Goal: Task Accomplishment & Management: Manage account settings

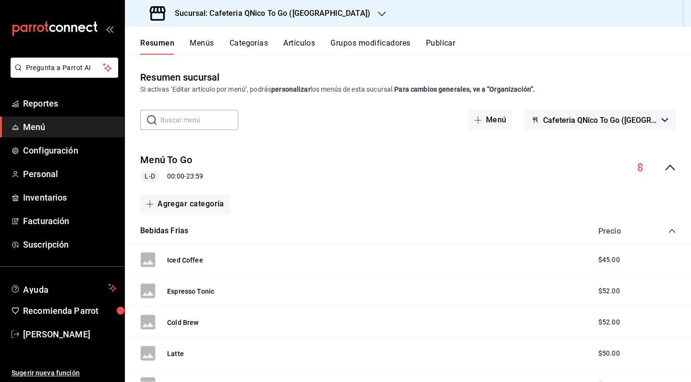
click at [256, 48] on button "Categorías" at bounding box center [248, 46] width 39 height 16
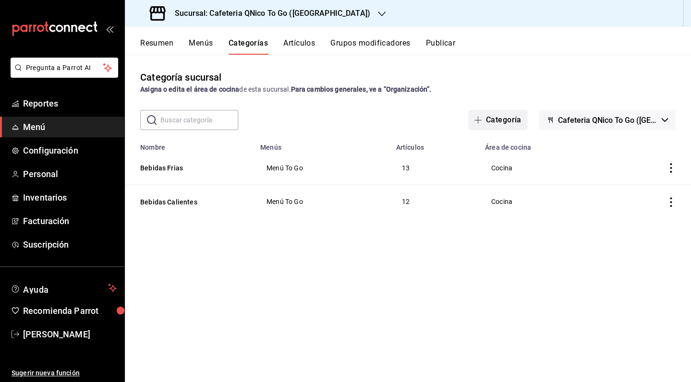
click at [506, 120] on button "Categoría" at bounding box center [497, 120] width 59 height 20
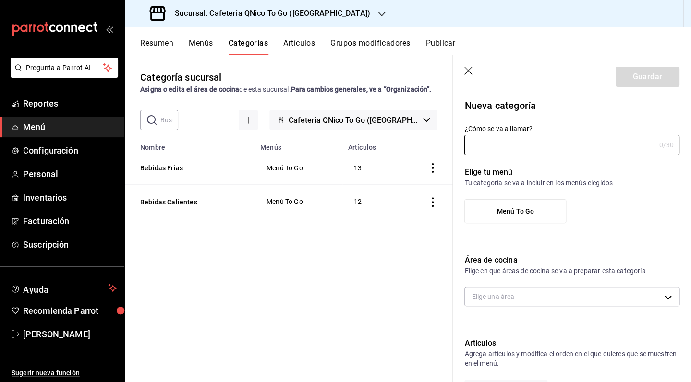
type input "1755930796080"
type input "547f5df0-b150-403e-97e9-23f12a231c60"
type input "Postres"
click at [528, 211] on span "Menú To Go" at bounding box center [514, 211] width 37 height 8
click at [0, 0] on input "Menú To Go" at bounding box center [0, 0] width 0 height 0
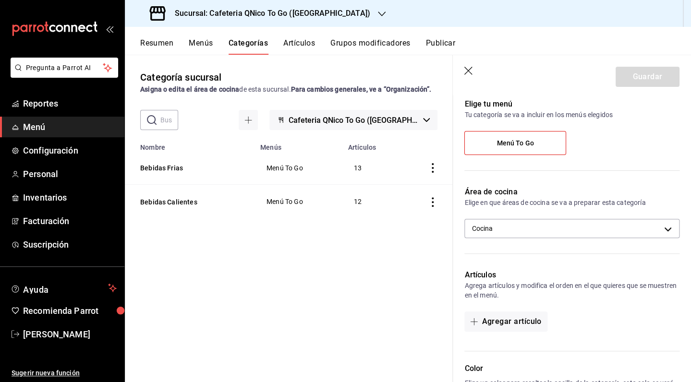
scroll to position [78, 0]
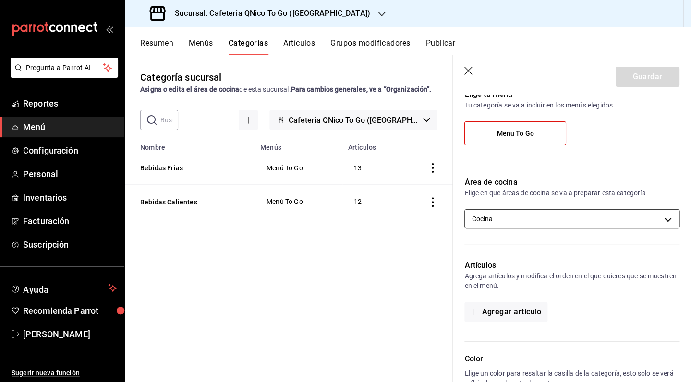
click at [565, 220] on body "Pregunta a Parrot AI Reportes Menú Configuración Personal Inventarios Facturaci…" at bounding box center [345, 191] width 691 height 382
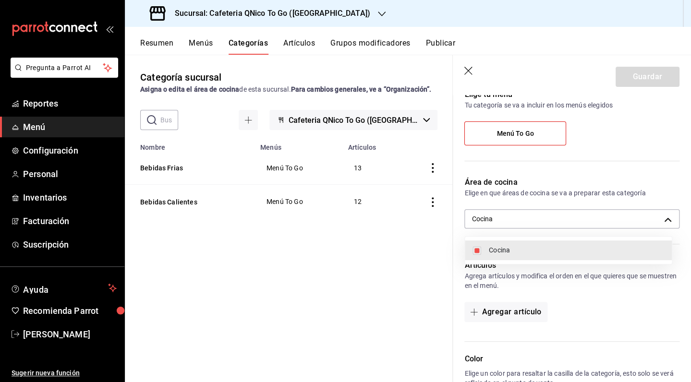
click at [552, 252] on span "Cocina" at bounding box center [576, 250] width 175 height 10
checkbox input "false"
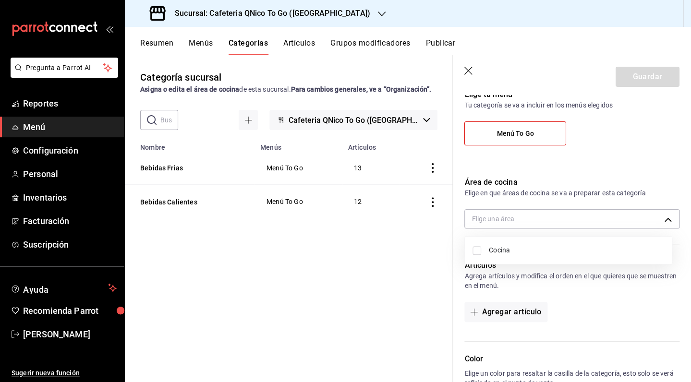
drag, startPoint x: 686, startPoint y: 240, endPoint x: 691, endPoint y: 317, distance: 76.4
click at [688, 300] on div at bounding box center [345, 191] width 691 height 382
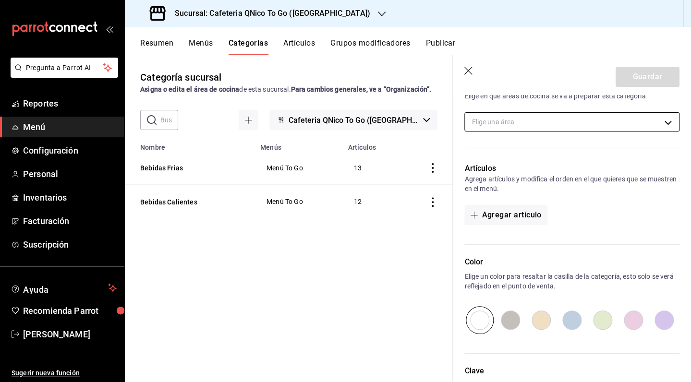
scroll to position [256, 0]
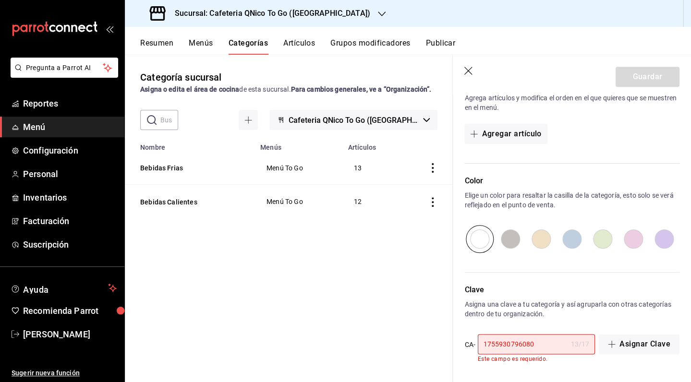
click at [556, 346] on input "1755930796080" at bounding box center [522, 344] width 89 height 19
click at [562, 364] on div "Nueva categoría ¿Cómo se va a llamar? Postres 7 /30 ¿Cómo se va a llamar? Elige…" at bounding box center [572, 110] width 238 height 543
click at [625, 346] on button "Asignar Clave" at bounding box center [639, 344] width 81 height 20
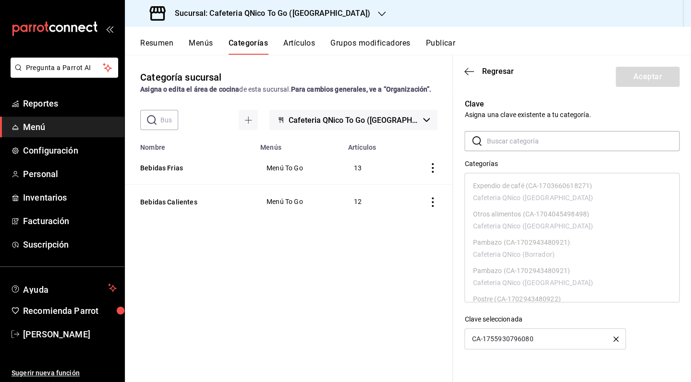
scroll to position [874, 0]
click at [541, 140] on input "text" at bounding box center [582, 141] width 193 height 19
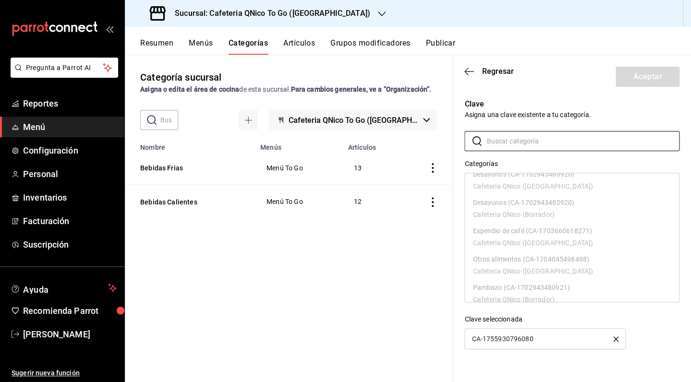
scroll to position [668, 0]
click at [484, 70] on span "Regresar" at bounding box center [497, 71] width 32 height 9
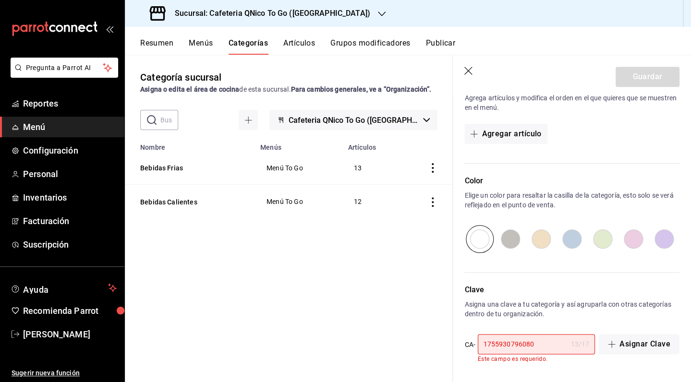
scroll to position [256, 0]
click at [301, 42] on button "Artículos" at bounding box center [299, 46] width 32 height 16
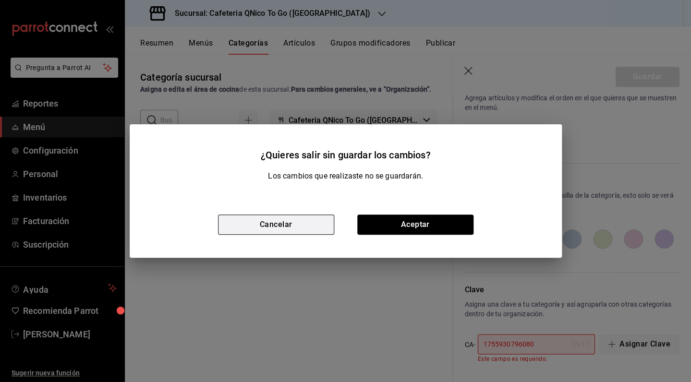
click at [301, 229] on button "Cancelar" at bounding box center [276, 225] width 116 height 20
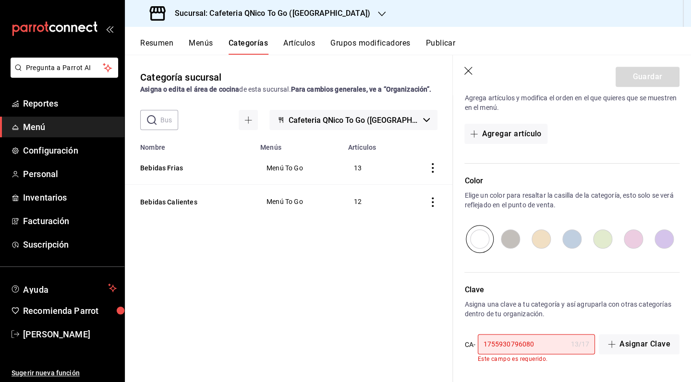
click at [294, 54] on button "Artículos" at bounding box center [299, 46] width 32 height 16
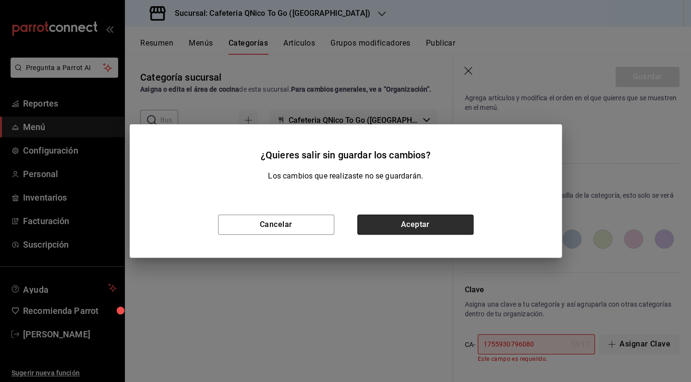
click at [393, 224] on button "Aceptar" at bounding box center [415, 225] width 116 height 20
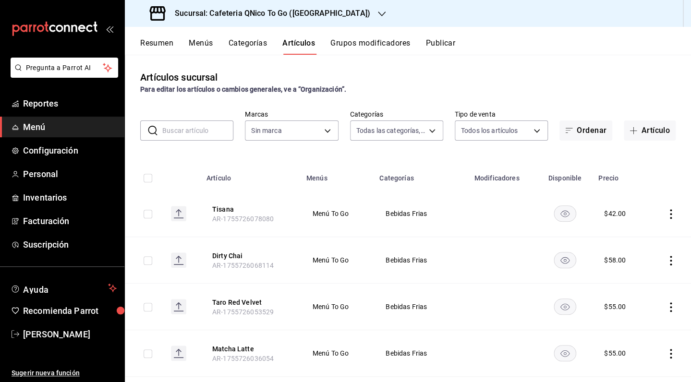
type input "9cf9a0c9-7842-44e2-8f0b-3e45717820e2"
click at [638, 133] on button "Artículo" at bounding box center [650, 130] width 52 height 20
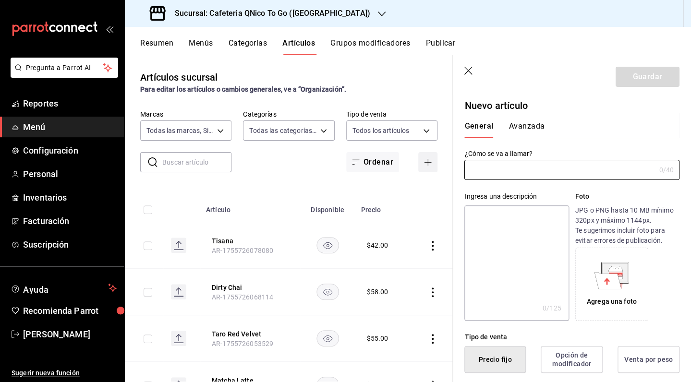
type input "AR-1755931978908"
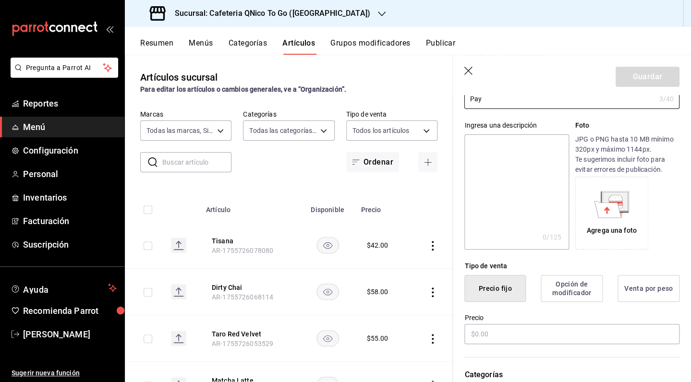
scroll to position [86, 0]
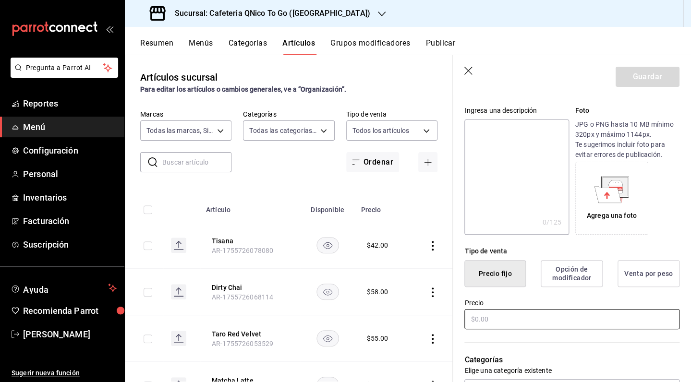
type input "Pay"
click at [482, 325] on input "text" at bounding box center [571, 319] width 215 height 20
type input "$50.00"
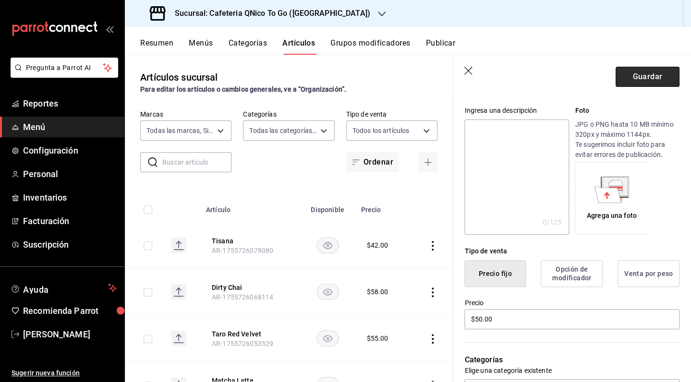
click at [642, 79] on button "Guardar" at bounding box center [647, 77] width 64 height 20
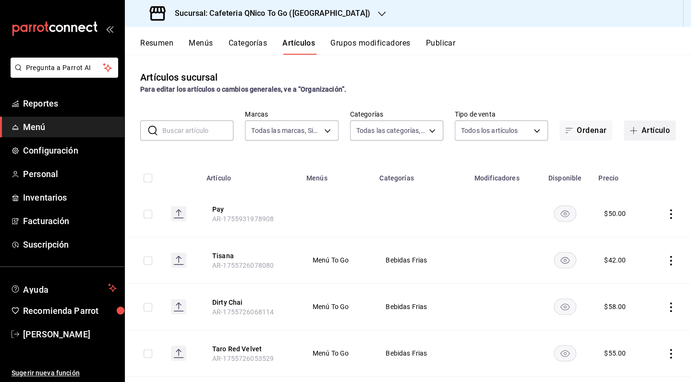
click at [629, 132] on icon "button" at bounding box center [633, 131] width 8 height 8
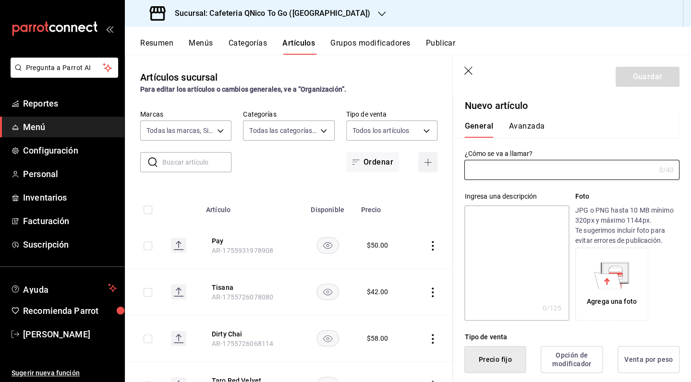
type input "AR-1755932136291"
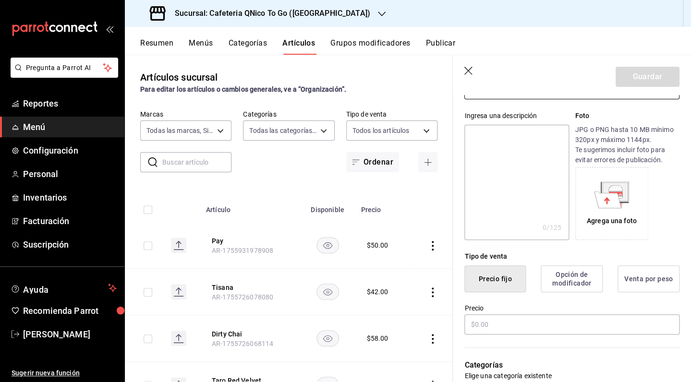
scroll to position [92, 0]
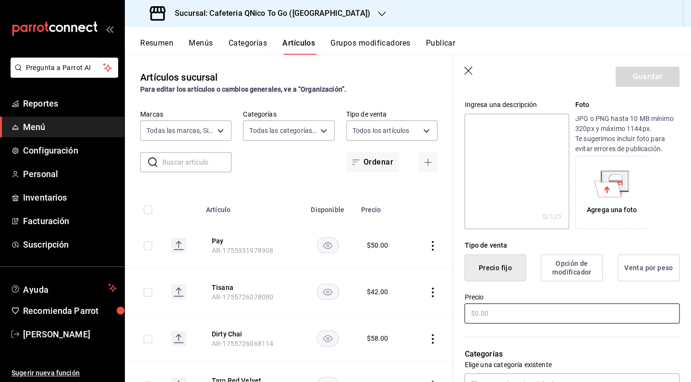
type input "Cheescake"
click at [496, 321] on input "text" at bounding box center [571, 313] width 215 height 20
type input "$50.00"
click at [654, 74] on button "Guardar" at bounding box center [647, 77] width 64 height 20
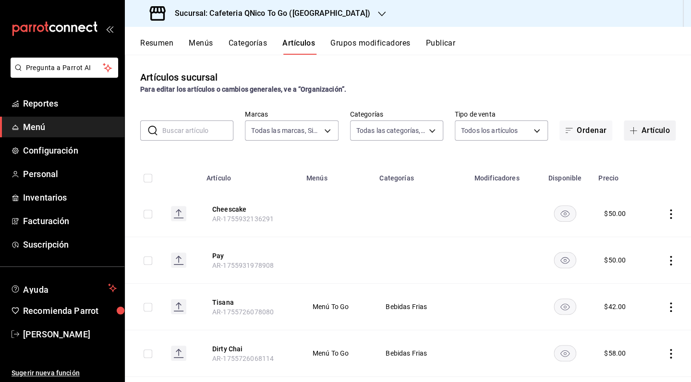
click at [637, 129] on button "Artículo" at bounding box center [650, 130] width 52 height 20
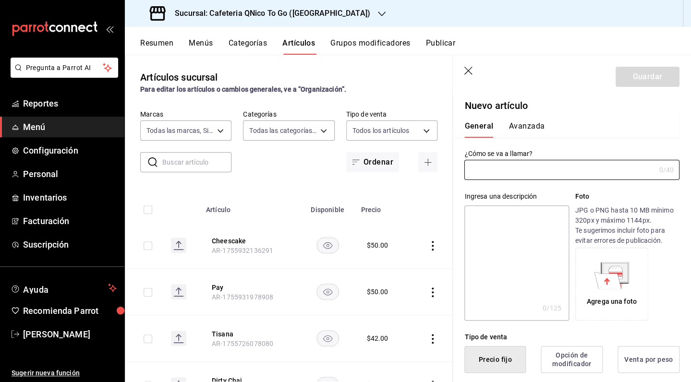
type input "AR-1755932162816"
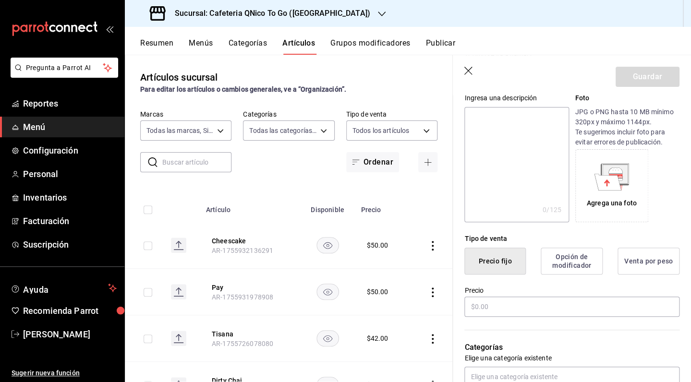
scroll to position [108, 0]
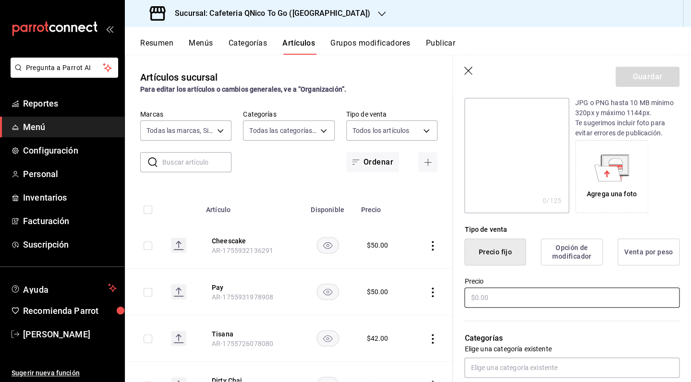
type input "Pastel Red Velvet"
click at [500, 297] on input "text" at bounding box center [571, 298] width 215 height 20
type input "$50.00"
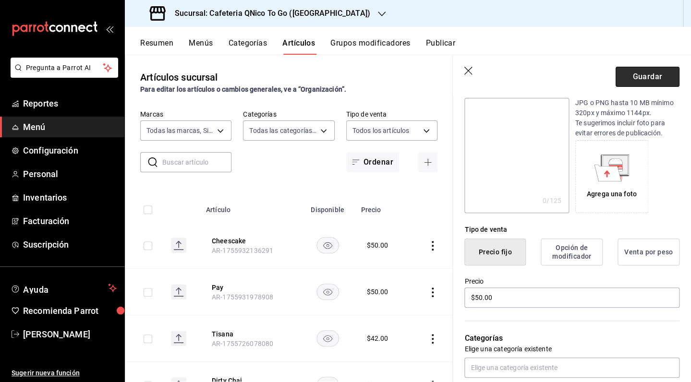
click at [640, 72] on button "Guardar" at bounding box center [647, 77] width 64 height 20
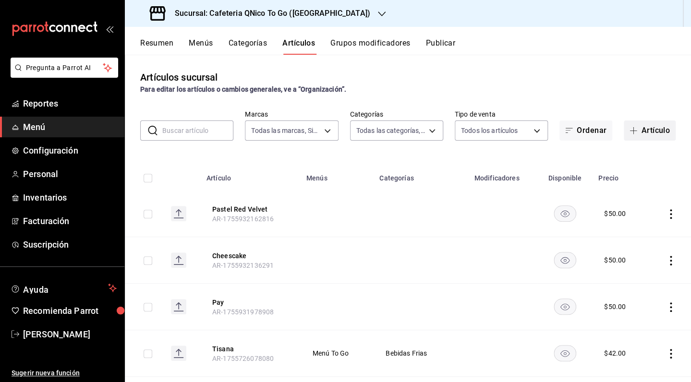
click at [632, 133] on span "button" at bounding box center [635, 131] width 12 height 8
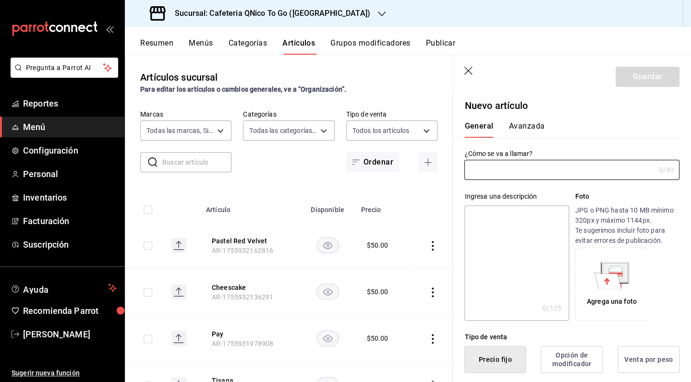
type input "AR-1755932184947"
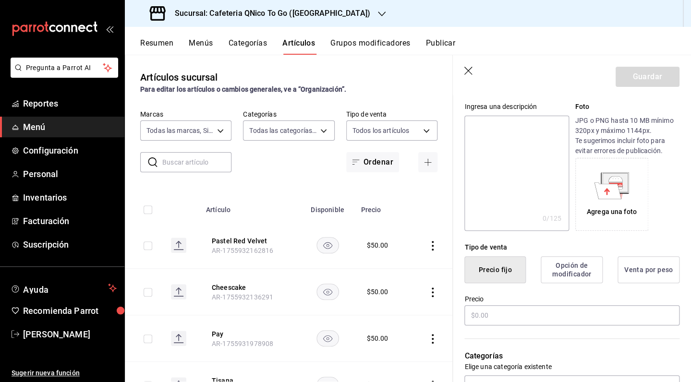
scroll to position [114, 0]
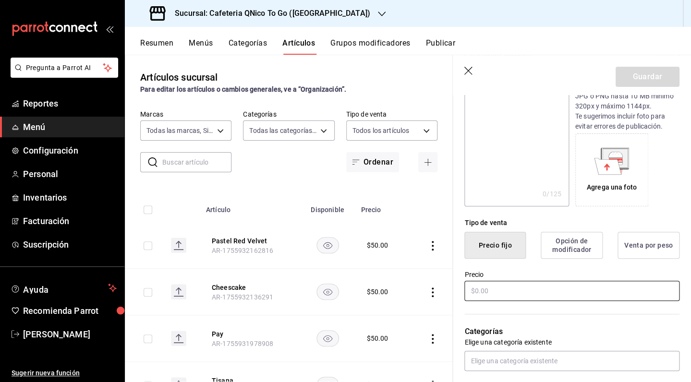
type input "Pastel de Chocolate"
click at [498, 289] on input "text" at bounding box center [571, 291] width 215 height 20
type input "$50.00"
click at [628, 78] on button "Guardar" at bounding box center [647, 77] width 64 height 20
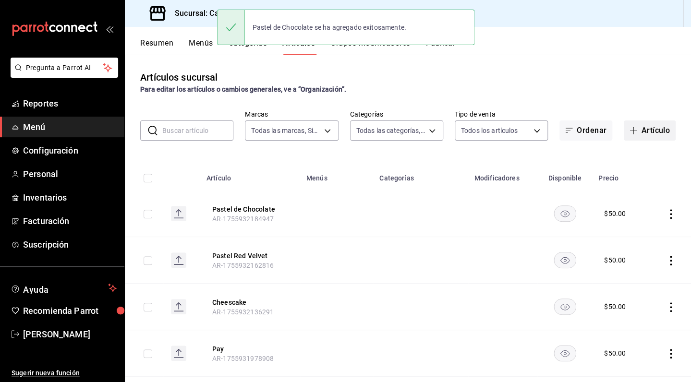
click at [637, 130] on button "Artículo" at bounding box center [650, 130] width 52 height 20
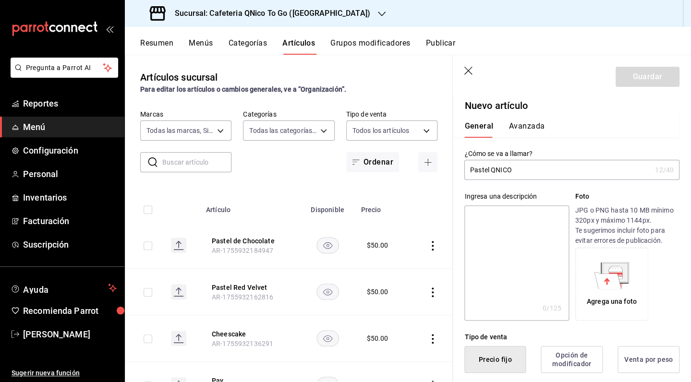
click at [493, 171] on input "Pastel QNICO" at bounding box center [557, 169] width 187 height 19
click at [543, 167] on input "Pastel Gourmet QNICO" at bounding box center [557, 169] width 187 height 19
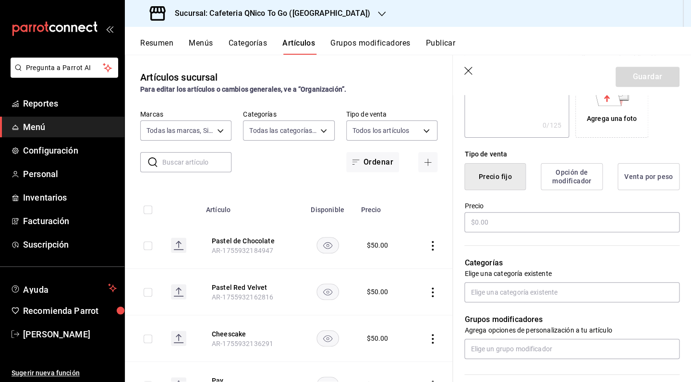
scroll to position [212, 0]
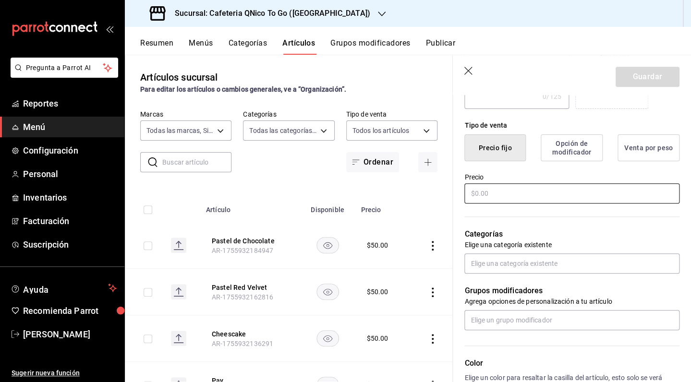
type input "Pastel Gourmet QNico"
click at [539, 195] on input "text" at bounding box center [571, 193] width 215 height 20
type input "$70.00"
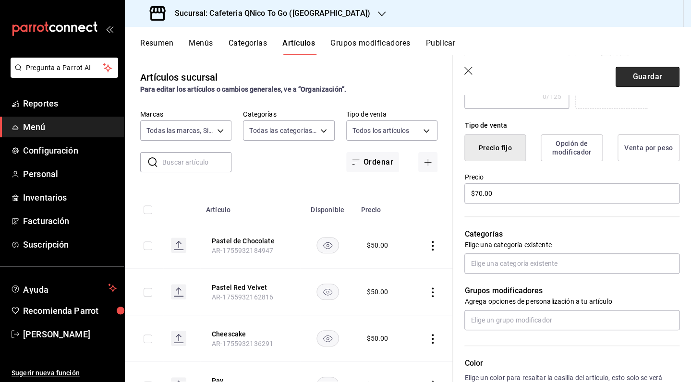
click at [640, 79] on button "Guardar" at bounding box center [647, 77] width 64 height 20
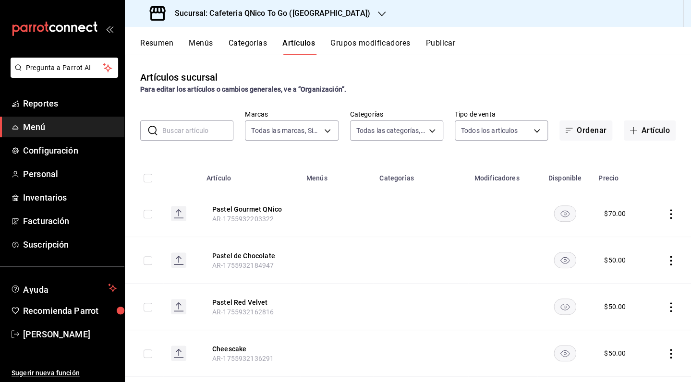
drag, startPoint x: 640, startPoint y: 130, endPoint x: 449, endPoint y: 146, distance: 191.7
click at [640, 131] on button "Artículo" at bounding box center [650, 130] width 52 height 20
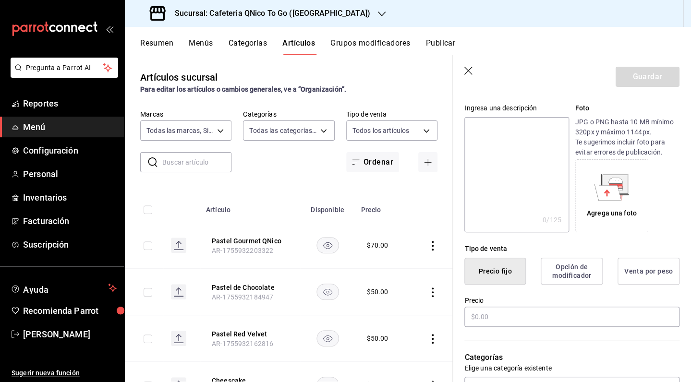
scroll to position [107, 0]
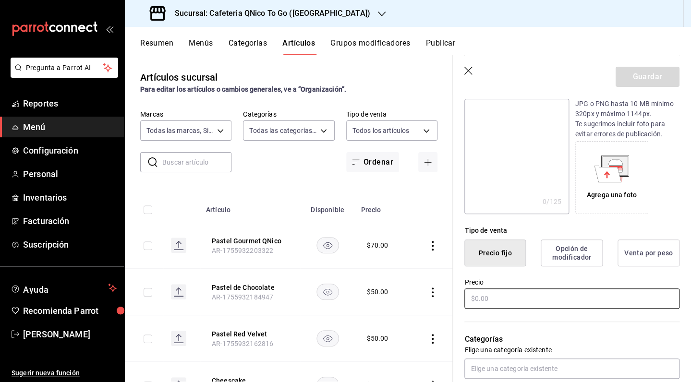
type input "Brownie"
click at [532, 300] on input "text" at bounding box center [571, 298] width 215 height 20
type input "$35.00"
click at [625, 72] on button "Guardar" at bounding box center [647, 77] width 64 height 20
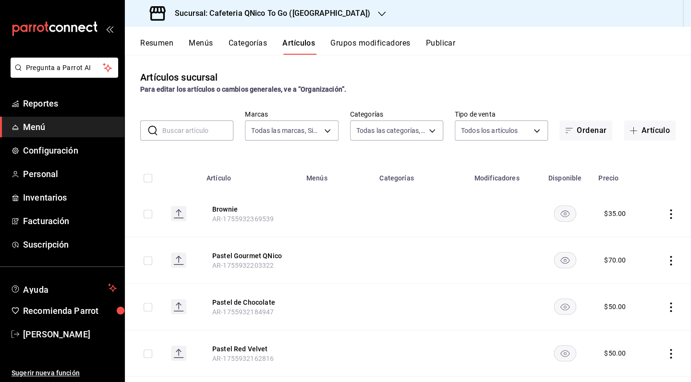
click at [566, 72] on div "Artículos sucursal Para editar los artículos o cambios generales, ve a “Organiz…" at bounding box center [408, 82] width 566 height 24
click at [252, 41] on button "Categorías" at bounding box center [247, 46] width 39 height 16
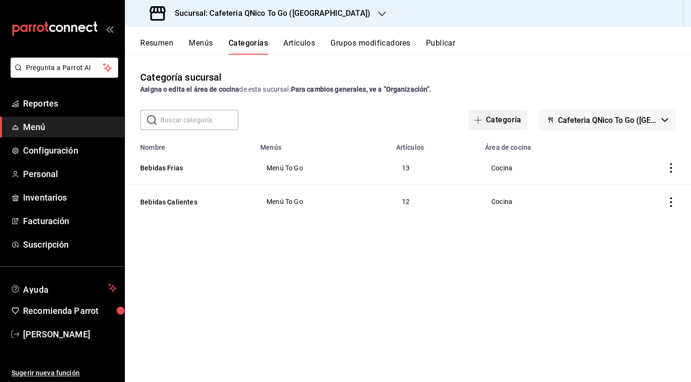
click at [507, 121] on button "Categoría" at bounding box center [497, 120] width 59 height 20
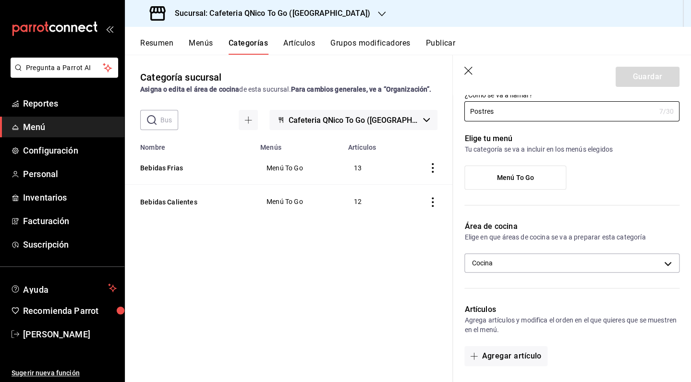
scroll to position [42, 0]
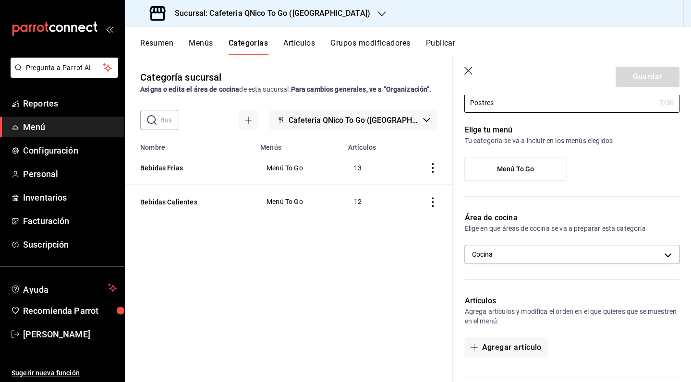
type input "Postres"
click at [509, 176] on label "Menú To Go" at bounding box center [515, 168] width 101 height 23
click at [0, 0] on input "Menú To Go" at bounding box center [0, 0] width 0 height 0
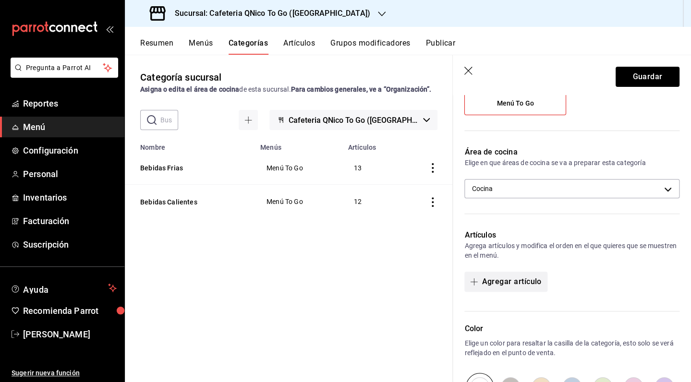
scroll to position [113, 0]
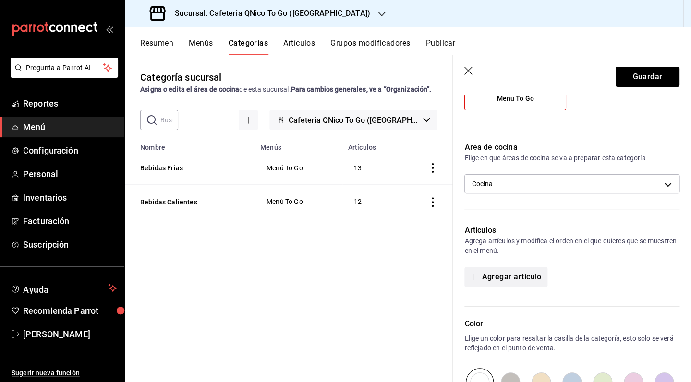
click at [515, 282] on button "Agregar artículo" at bounding box center [505, 277] width 83 height 20
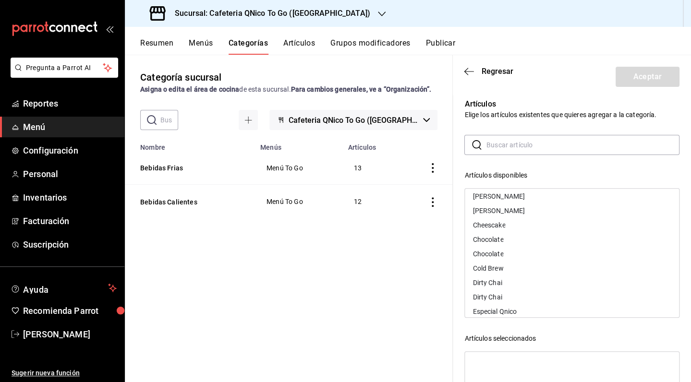
scroll to position [0, 0]
click at [511, 272] on div "Cheescake" at bounding box center [572, 271] width 214 height 14
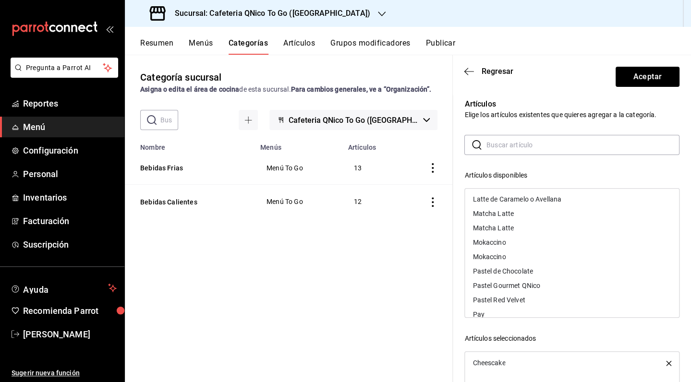
scroll to position [246, 0]
click at [506, 271] on div "Pastel de Chocolate" at bounding box center [502, 270] width 60 height 7
click at [506, 270] on div "Pastel Gourmet QNico" at bounding box center [506, 270] width 68 height 7
click at [506, 270] on div "Pastel Red Velvet" at bounding box center [498, 270] width 52 height 7
click at [506, 270] on div "Pay" at bounding box center [572, 271] width 214 height 14
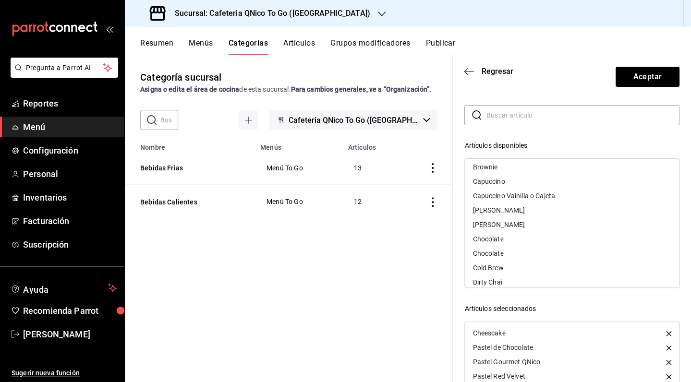
scroll to position [0, 0]
click at [514, 171] on div "Brownie" at bounding box center [572, 170] width 214 height 14
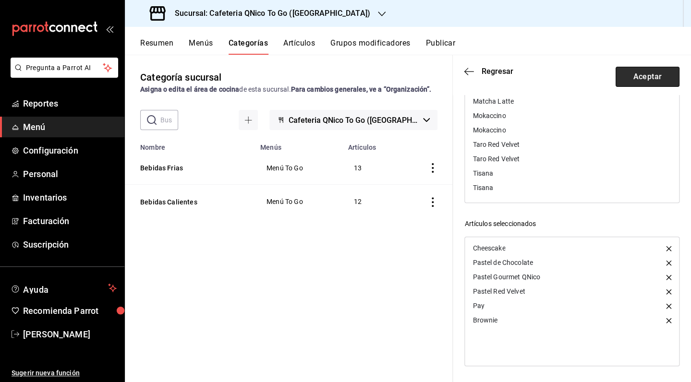
click at [637, 78] on button "Aceptar" at bounding box center [647, 77] width 64 height 20
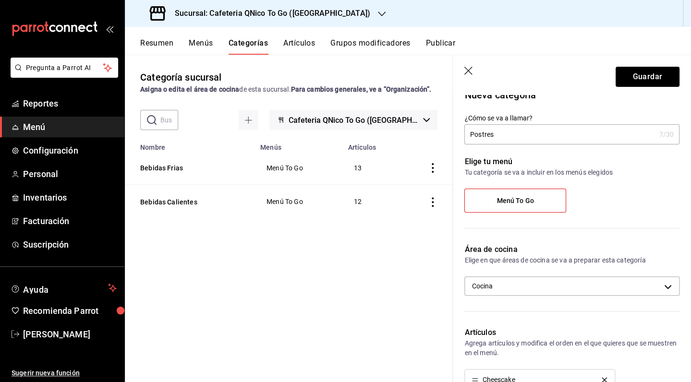
scroll to position [0, 0]
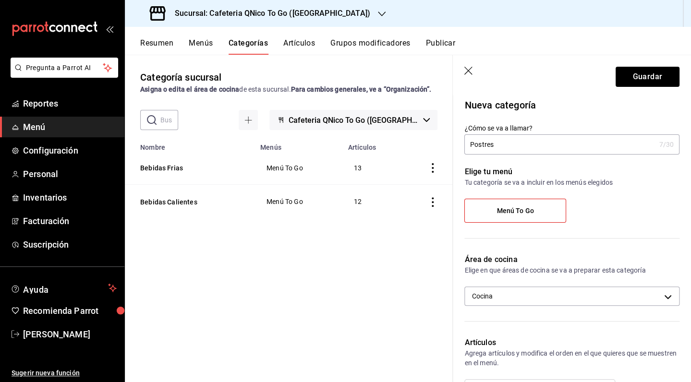
click at [515, 217] on label "Menú To Go" at bounding box center [515, 210] width 101 height 23
click at [0, 0] on input "Menú To Go" at bounding box center [0, 0] width 0 height 0
click at [515, 215] on span "Menú To Go" at bounding box center [514, 211] width 37 height 8
click at [0, 0] on input "Menú To Go" at bounding box center [0, 0] width 0 height 0
click at [633, 75] on button "Guardar" at bounding box center [647, 77] width 64 height 20
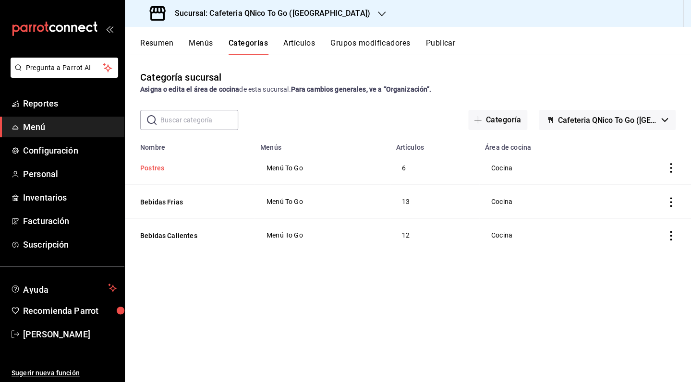
click at [155, 168] on button "Postres" at bounding box center [188, 168] width 96 height 10
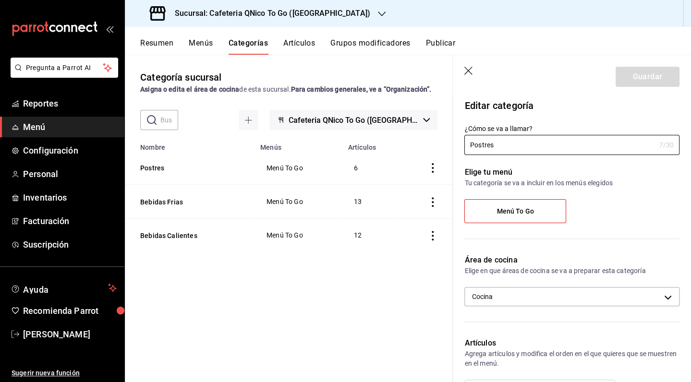
click at [230, 64] on div "Categoría sucursal Asigna o edita el área de cocina de esta sucursal. Para camb…" at bounding box center [289, 218] width 328 height 327
click at [391, 69] on div "Categoría sucursal Asigna o edita el área de cocina de esta sucursal. Para camb…" at bounding box center [289, 218] width 328 height 327
click at [469, 71] on icon "button" at bounding box center [469, 72] width 10 height 10
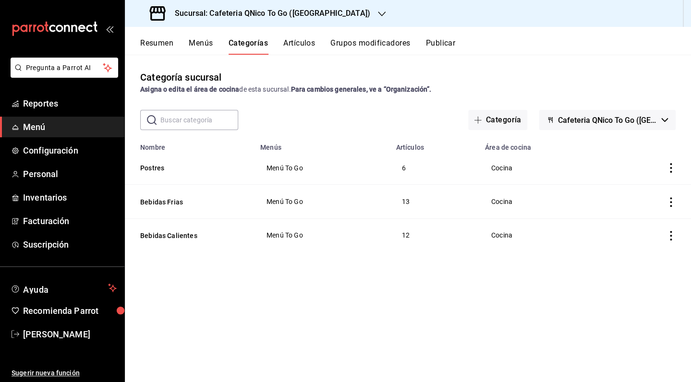
click at [301, 47] on button "Artículos" at bounding box center [299, 46] width 32 height 16
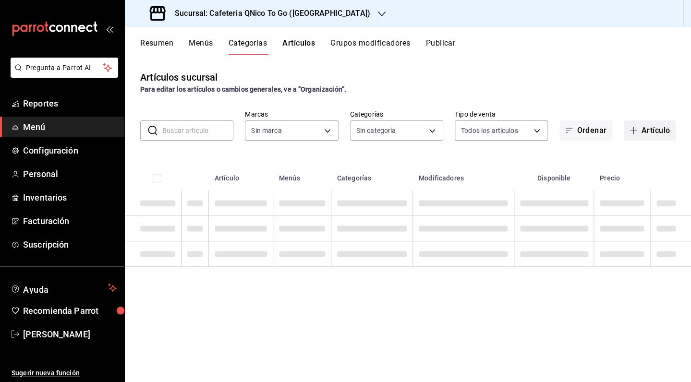
click at [649, 126] on button "Artículo" at bounding box center [650, 130] width 52 height 20
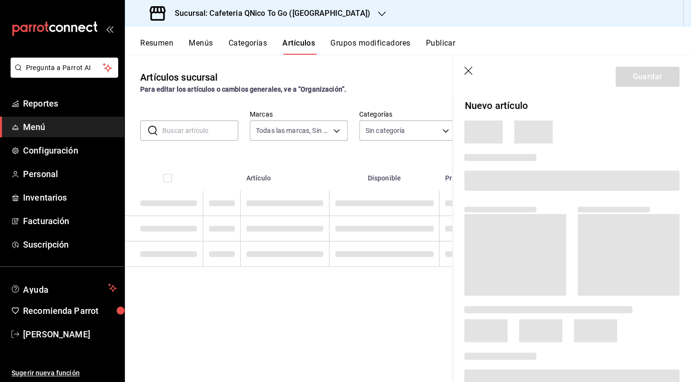
type input "9cf9a0c9-7842-44e2-8f0b-3e45717820e2"
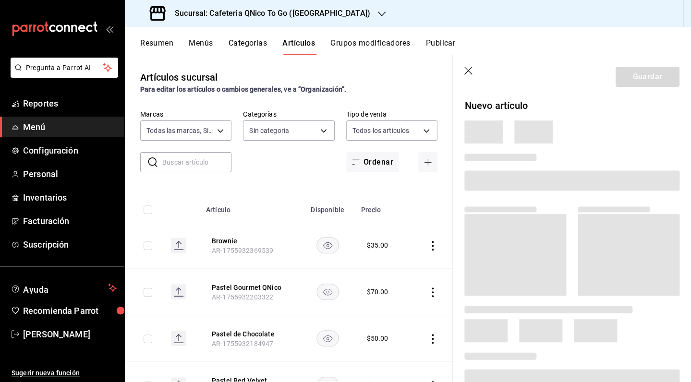
type input "247acd95-a567-4708-a7b7-ae6c61ebdfb1,05bcca90-8bbb-4782-9ecd-da06332ce71e,c6b08…"
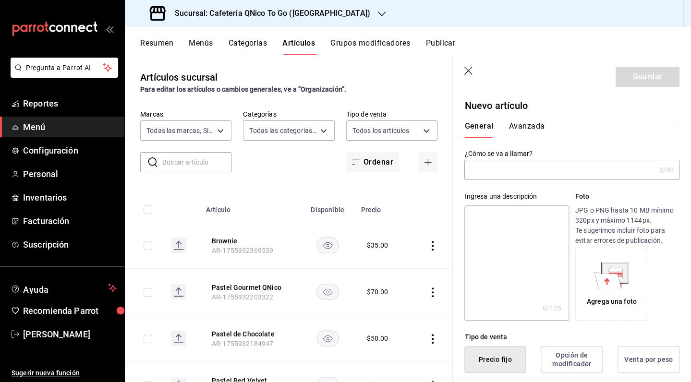
click at [498, 171] on input "text" at bounding box center [559, 169] width 191 height 19
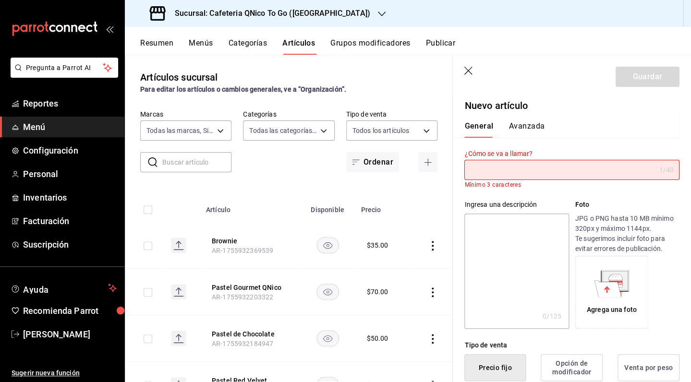
type input "c"
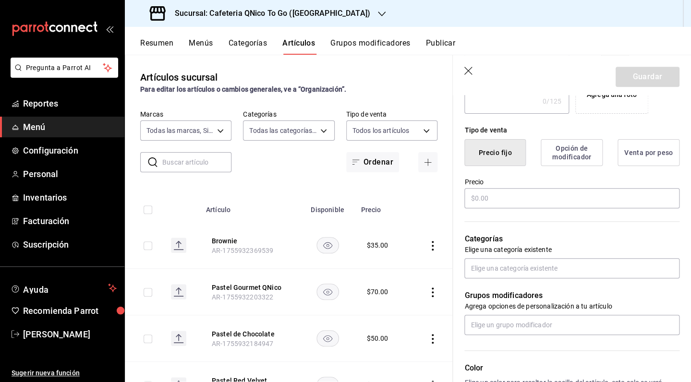
scroll to position [209, 0]
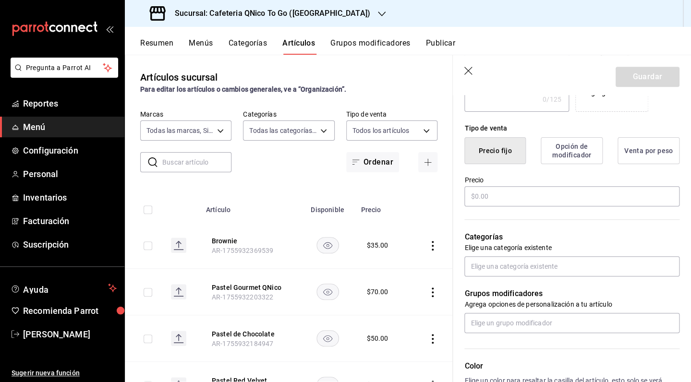
type input "Carga Adicional"
click at [507, 186] on div "Precio" at bounding box center [571, 192] width 215 height 32
click at [507, 197] on input "text" at bounding box center [571, 196] width 215 height 20
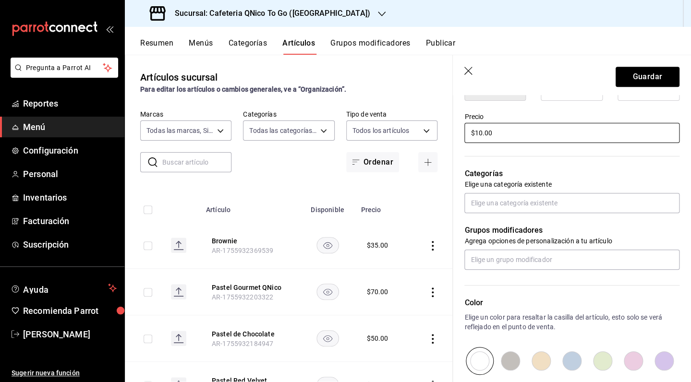
scroll to position [346, 0]
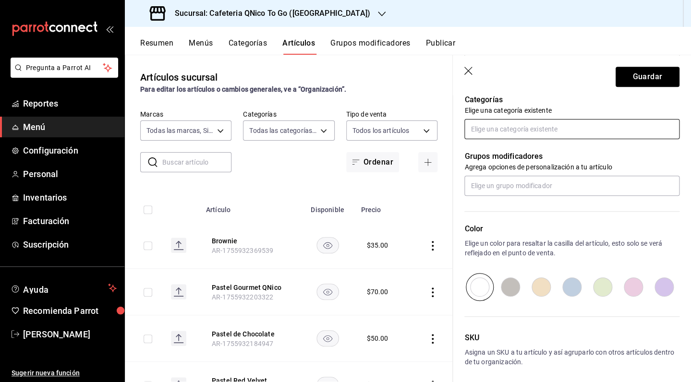
type input "$10.00"
click at [557, 132] on input "text" at bounding box center [571, 129] width 215 height 20
click at [524, 153] on li "Bebidas Calientes" at bounding box center [568, 151] width 208 height 16
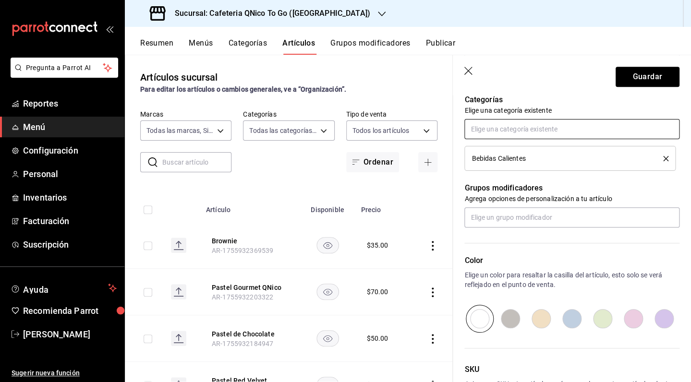
click at [539, 131] on input "text" at bounding box center [571, 129] width 215 height 20
click at [527, 155] on li "Bebidas Frias" at bounding box center [568, 151] width 208 height 16
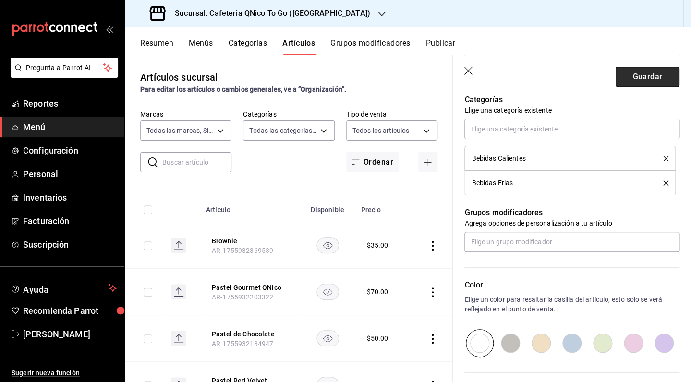
click at [636, 80] on button "Guardar" at bounding box center [647, 77] width 64 height 20
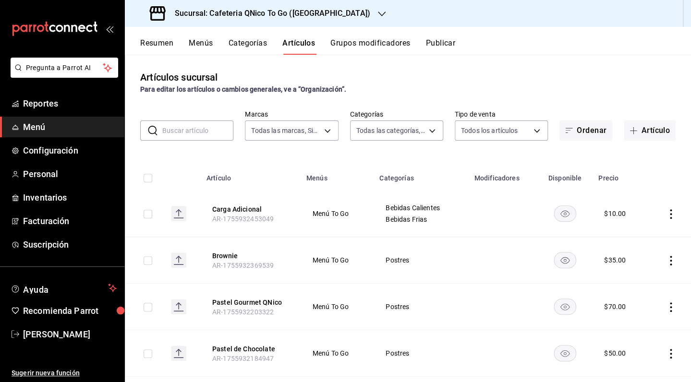
click at [349, 37] on div "Resumen Menús Categorías Artículos Grupos modificadores Publicar" at bounding box center [408, 41] width 566 height 28
click at [350, 44] on button "Grupos modificadores" at bounding box center [370, 46] width 80 height 16
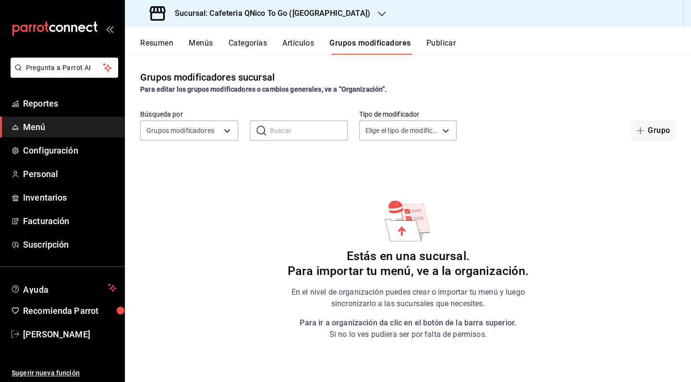
click at [297, 43] on button "Artículos" at bounding box center [298, 46] width 32 height 16
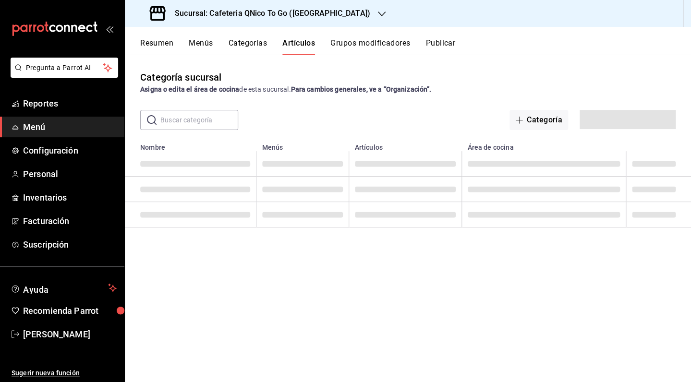
click at [188, 46] on div "Resumen Menús Categorías Artículos Grupos modificadores Publicar" at bounding box center [415, 46] width 551 height 16
click at [163, 48] on button "Resumen" at bounding box center [156, 46] width 33 height 16
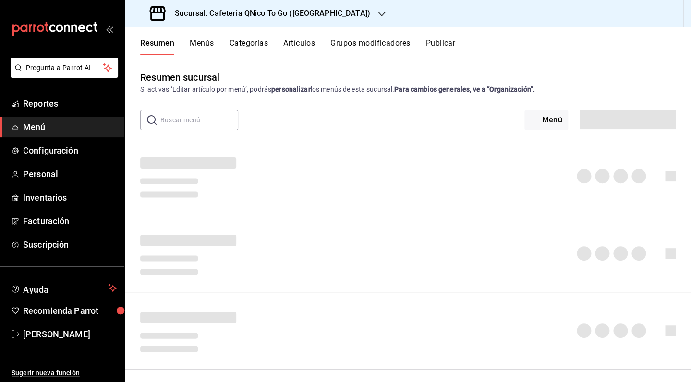
click at [197, 44] on button "Menús" at bounding box center [202, 46] width 24 height 16
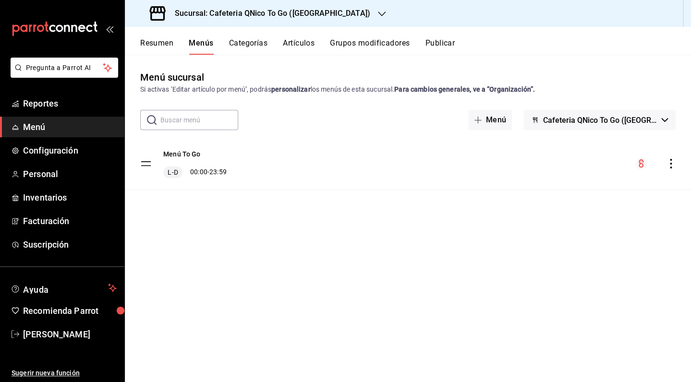
click at [444, 44] on button "Publicar" at bounding box center [440, 46] width 30 height 16
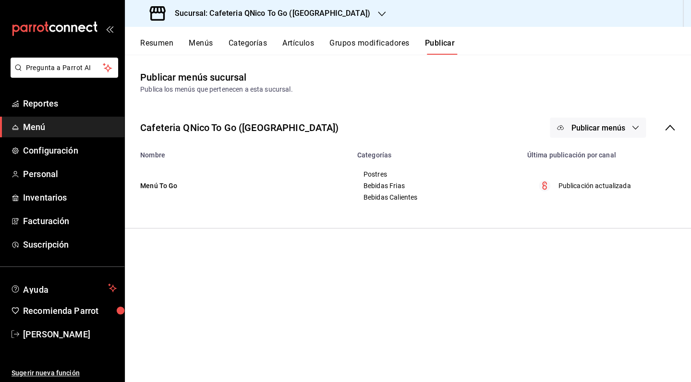
click at [615, 128] on span "Publicar menús" at bounding box center [598, 127] width 54 height 9
click at [611, 156] on span "Punto de venta" at bounding box center [611, 159] width 46 height 10
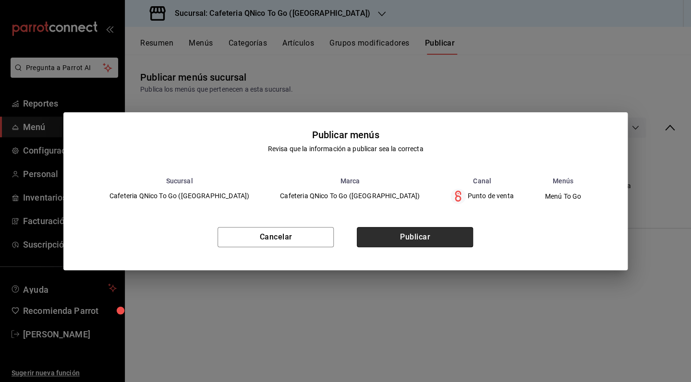
click at [405, 240] on button "Publicar" at bounding box center [415, 237] width 116 height 20
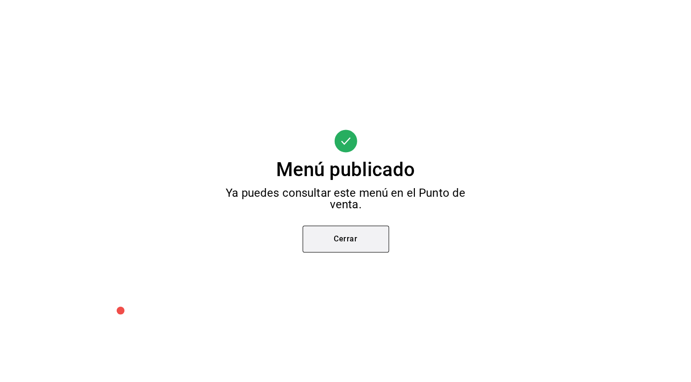
click at [343, 251] on button "Cerrar" at bounding box center [345, 239] width 86 height 27
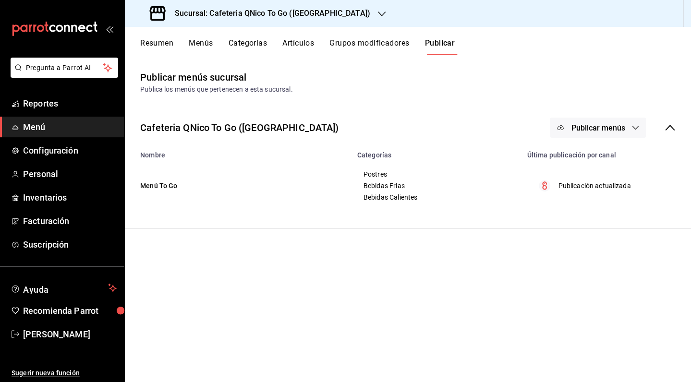
click at [293, 50] on button "Artículos" at bounding box center [298, 46] width 32 height 16
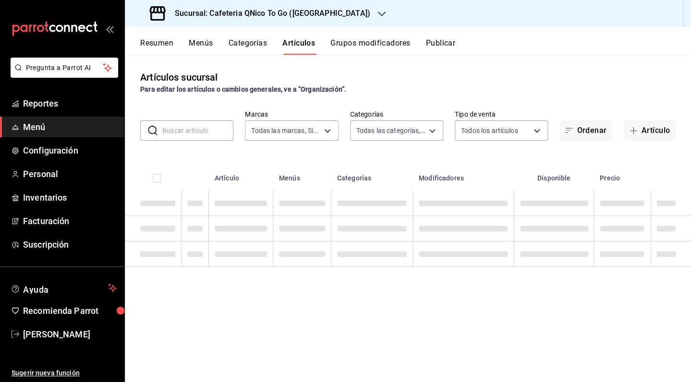
type input "9cf9a0c9-7842-44e2-8f0b-3e45717820e2"
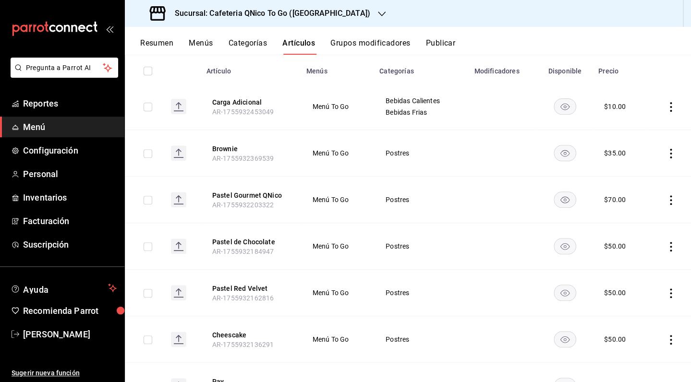
scroll to position [109, 0]
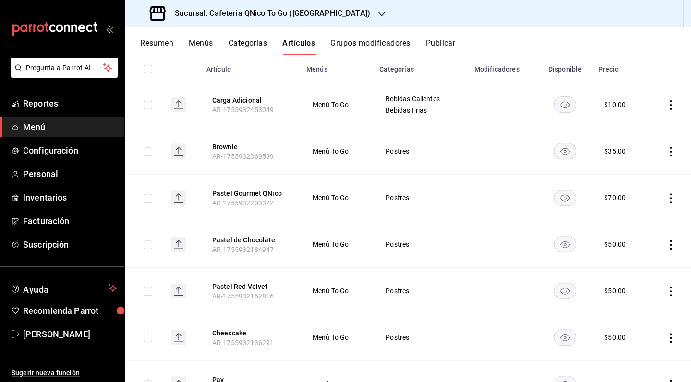
click at [666, 240] on icon "actions" at bounding box center [671, 245] width 10 height 10
click at [632, 268] on span "Editar" at bounding box center [634, 267] width 25 height 10
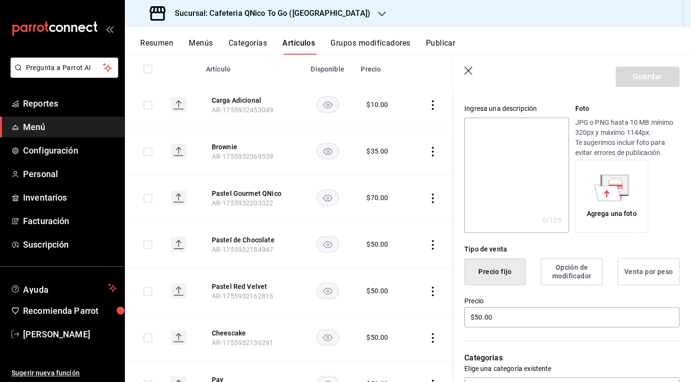
scroll to position [110, 0]
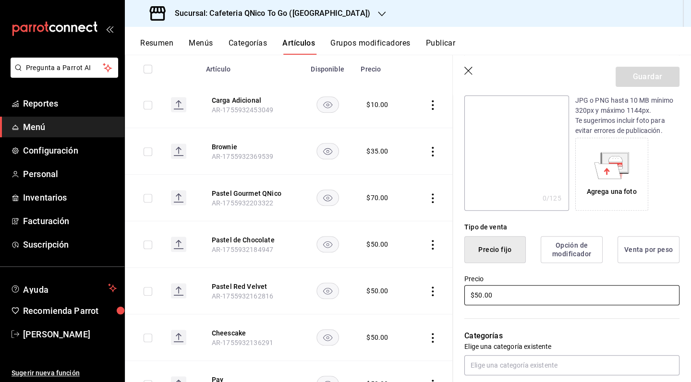
click at [480, 301] on input "$50.00" at bounding box center [571, 295] width 215 height 20
type input "$60.00"
click at [646, 77] on button "Guardar" at bounding box center [647, 77] width 64 height 20
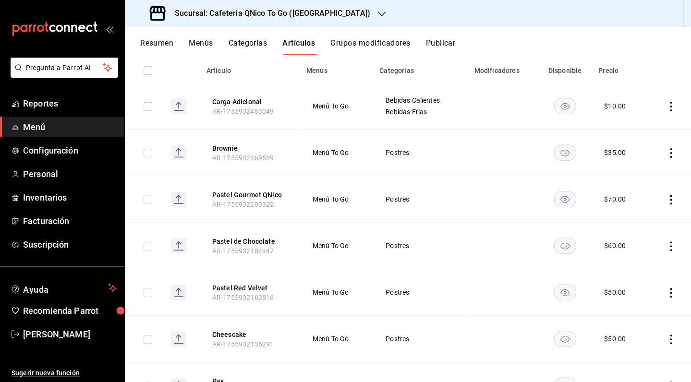
scroll to position [111, 0]
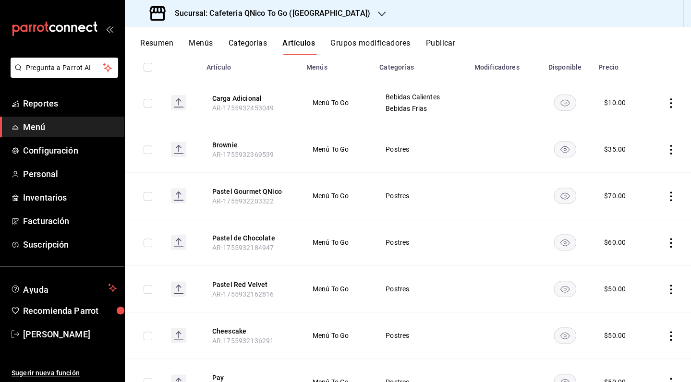
click at [666, 288] on icon "actions" at bounding box center [671, 290] width 10 height 10
click at [639, 310] on span "Editar" at bounding box center [634, 312] width 25 height 10
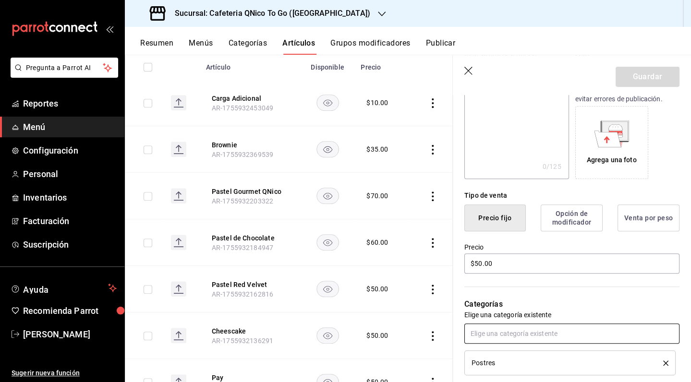
scroll to position [190, 0]
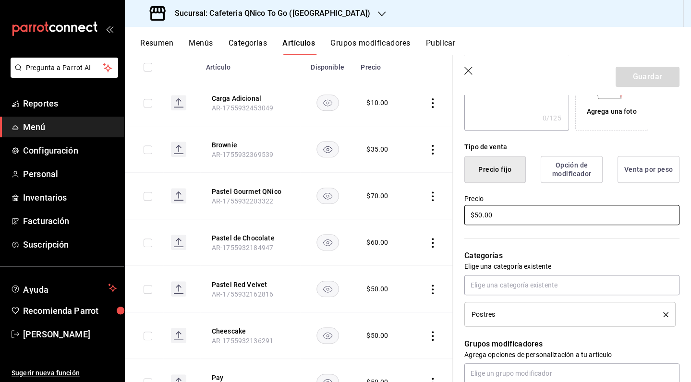
click at [479, 217] on input "$50.00" at bounding box center [571, 215] width 215 height 20
type input "$60.00"
click at [633, 79] on button "Guardar" at bounding box center [647, 77] width 64 height 20
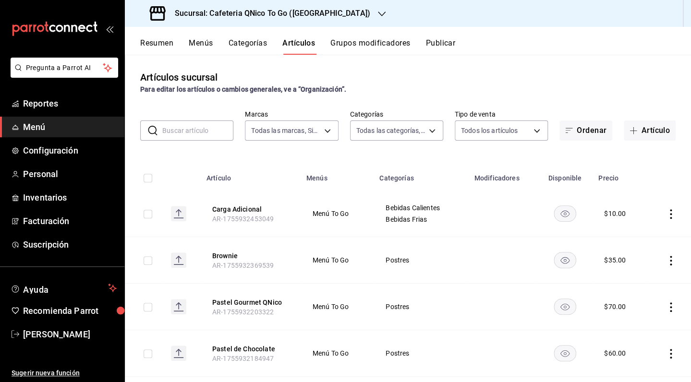
click at [449, 42] on button "Publicar" at bounding box center [440, 46] width 30 height 16
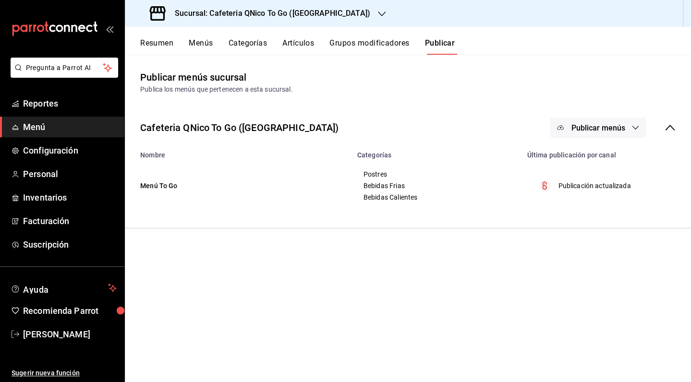
click at [593, 131] on span "Publicar menús" at bounding box center [598, 127] width 54 height 9
click at [589, 161] on span "Punto de venta" at bounding box center [611, 159] width 46 height 10
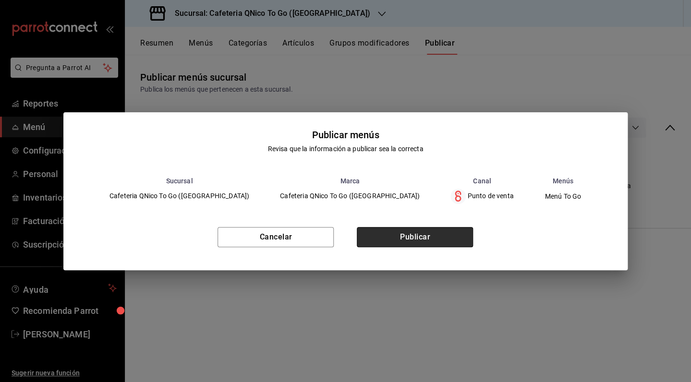
click at [443, 236] on button "Publicar" at bounding box center [415, 237] width 116 height 20
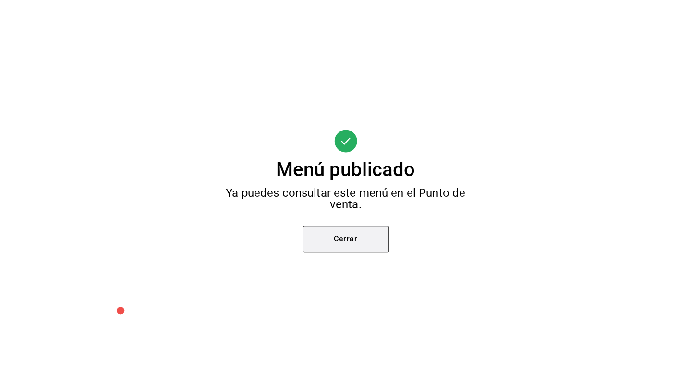
click at [343, 252] on button "Cerrar" at bounding box center [345, 239] width 86 height 27
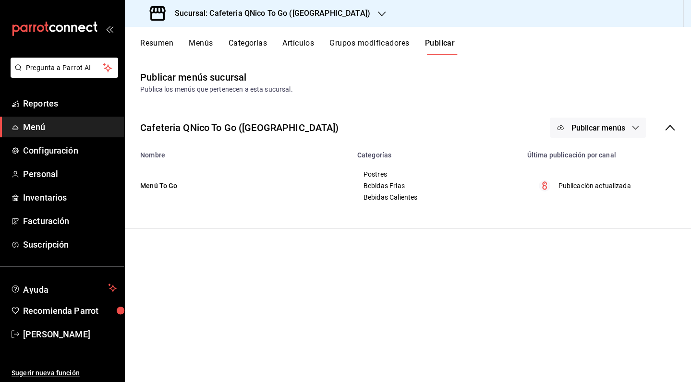
click at [243, 47] on button "Categorías" at bounding box center [247, 46] width 39 height 16
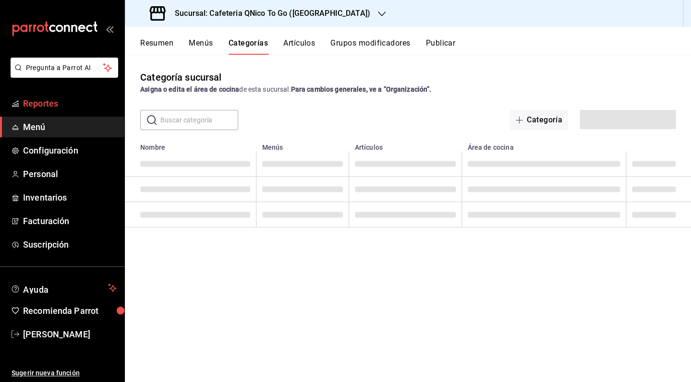
click at [51, 103] on span "Reportes" at bounding box center [70, 103] width 94 height 13
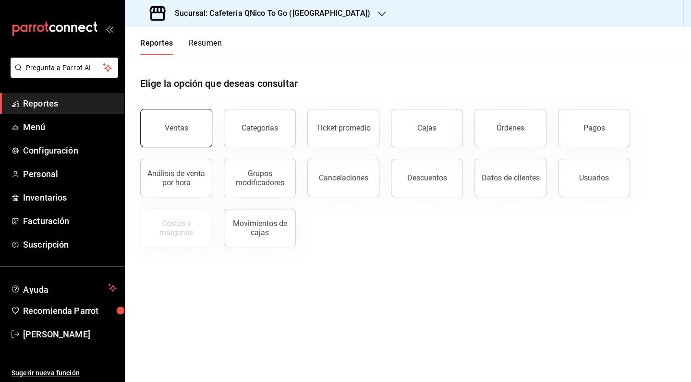
click at [187, 124] on div "Ventas" at bounding box center [177, 127] width 24 height 9
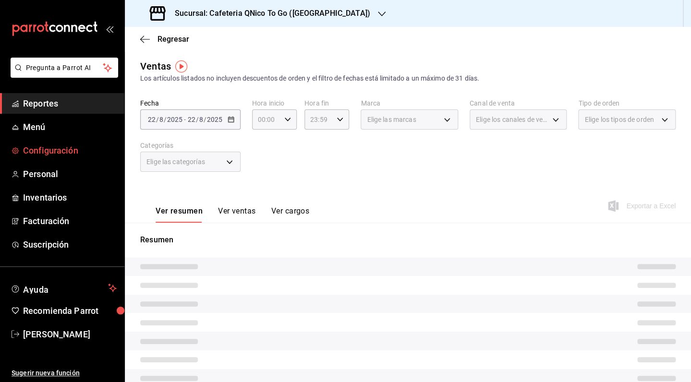
click at [52, 149] on span "Configuración" at bounding box center [70, 150] width 94 height 13
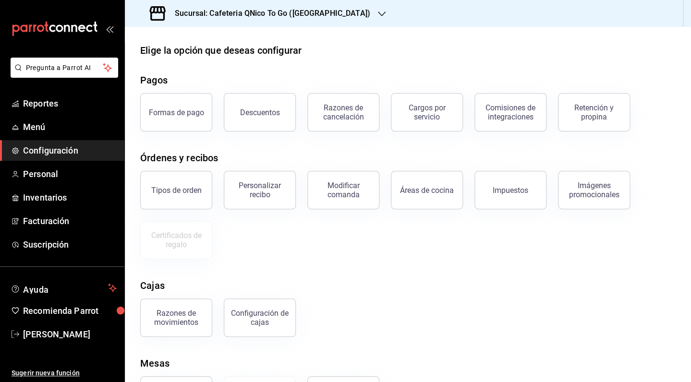
scroll to position [8, 0]
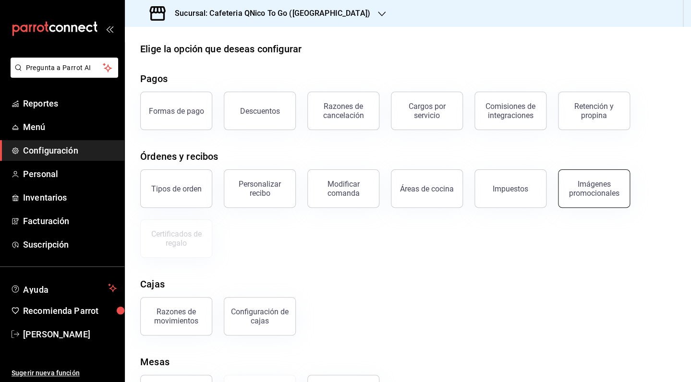
click at [579, 203] on button "Imágenes promocionales" at bounding box center [594, 188] width 72 height 38
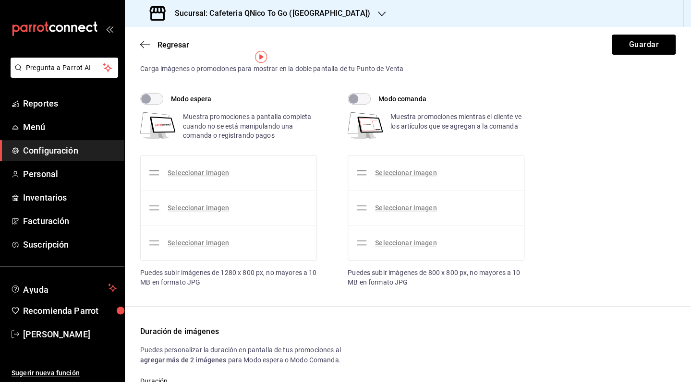
scroll to position [39, 0]
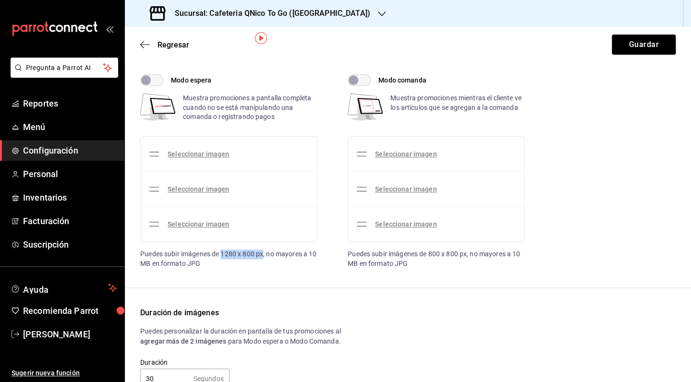
drag, startPoint x: 223, startPoint y: 254, endPoint x: 264, endPoint y: 256, distance: 41.4
click at [264, 256] on div "Puedes subir imágenes de 1280 x 800 px, no mayores a 10 MB en formato JPG" at bounding box center [228, 259] width 177 height 19
copy div "1280 x 800 px"
click at [204, 157] on link "Seleccionar imagen" at bounding box center [198, 154] width 61 height 8
click at [0, 0] on input "Seleccionar imagen" at bounding box center [0, 0] width 0 height 0
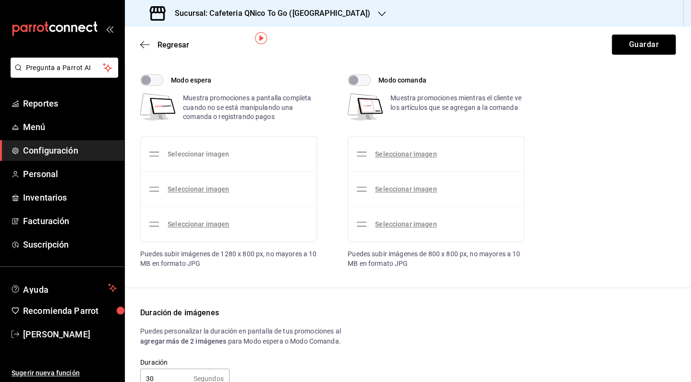
click at [204, 155] on link "Seleccionar imagen" at bounding box center [198, 154] width 61 height 8
click at [0, 0] on input "Seleccionar imagen" at bounding box center [0, 0] width 0 height 0
click at [203, 156] on link "Seleccionar imagen" at bounding box center [198, 154] width 61 height 8
click at [0, 0] on input "Seleccionar imagen" at bounding box center [0, 0] width 0 height 0
click at [188, 153] on link "Seleccionar imagen" at bounding box center [198, 154] width 61 height 8
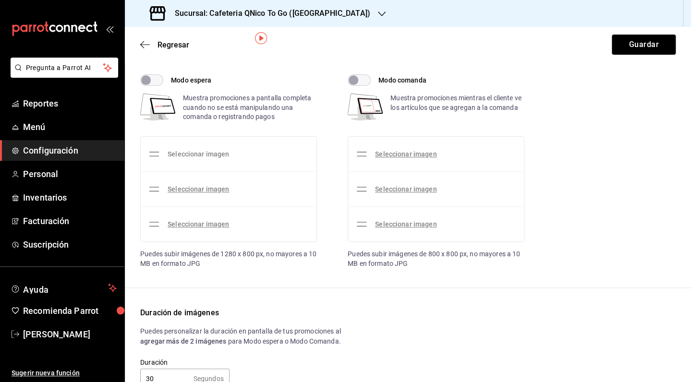
click at [0, 0] on input "Seleccionar imagen" at bounding box center [0, 0] width 0 height 0
click at [159, 153] on icon at bounding box center [154, 154] width 12 height 12
click at [156, 153] on icon at bounding box center [154, 154] width 12 height 12
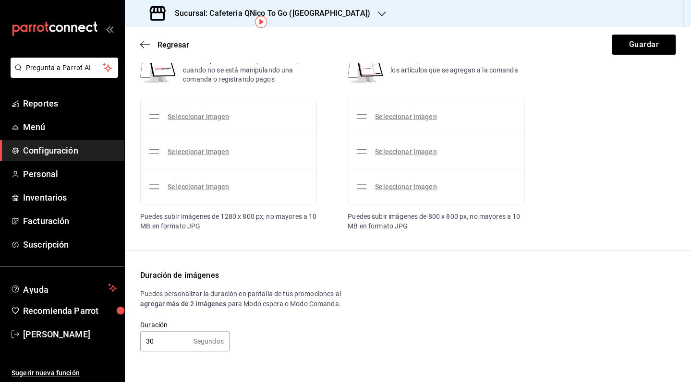
scroll to position [44, 0]
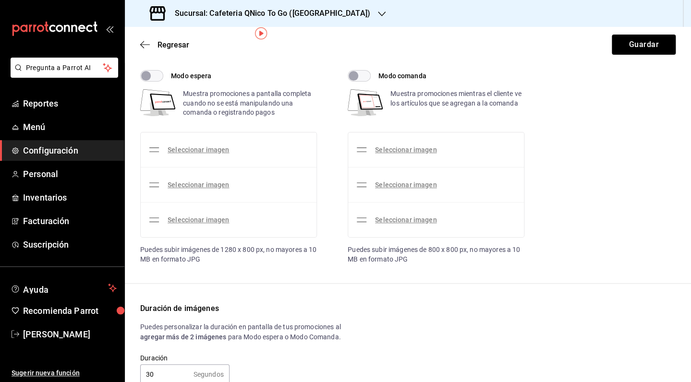
click at [191, 164] on li "Seleccionar imagen" at bounding box center [229, 149] width 176 height 35
click at [191, 162] on div "Seleccionar imagen" at bounding box center [190, 149] width 84 height 27
click at [190, 153] on link "Seleccionar imagen" at bounding box center [198, 150] width 61 height 8
click at [0, 0] on input "Seleccionar imagen" at bounding box center [0, 0] width 0 height 0
click at [164, 72] on label "Modo espera" at bounding box center [175, 76] width 71 height 12
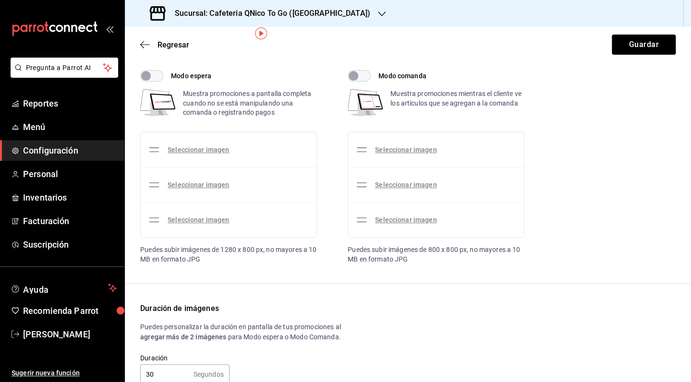
click at [163, 72] on input "Modo espera" at bounding box center [146, 76] width 35 height 12
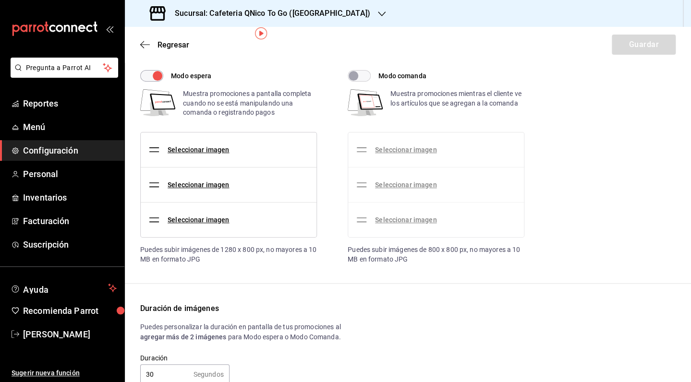
click at [165, 76] on label "Modo espera" at bounding box center [175, 76] width 71 height 12
click at [165, 76] on input "Modo espera" at bounding box center [157, 76] width 35 height 12
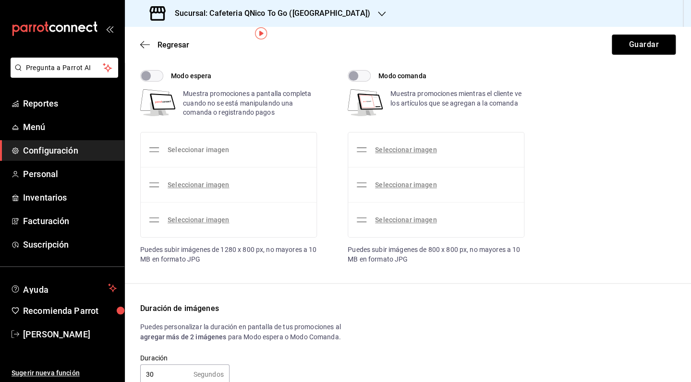
click at [195, 147] on link "Seleccionar imagen" at bounding box center [198, 150] width 61 height 8
click at [0, 0] on input "Seleccionar imagen" at bounding box center [0, 0] width 0 height 0
click at [161, 80] on input "Modo espera" at bounding box center [146, 76] width 35 height 12
checkbox input "true"
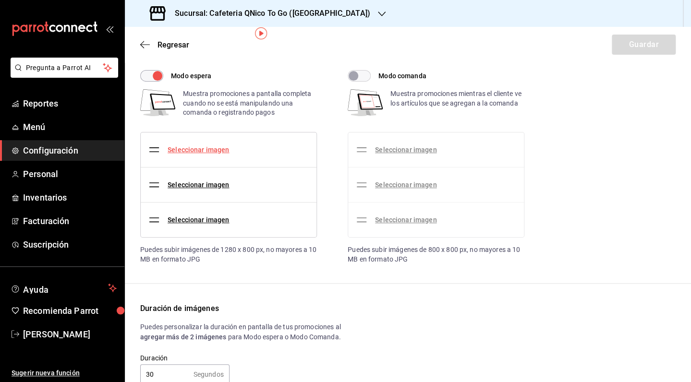
click at [200, 150] on link "Seleccionar imagen" at bounding box center [198, 150] width 61 height 8
click at [0, 0] on input "Seleccionar imagen" at bounding box center [0, 0] width 0 height 0
click at [191, 147] on link "Seleccionar imagen" at bounding box center [198, 150] width 61 height 8
click at [0, 0] on input "Seleccionar imagen" at bounding box center [0, 0] width 0 height 0
click at [192, 147] on link "Seleccionar imagen" at bounding box center [198, 150] width 61 height 8
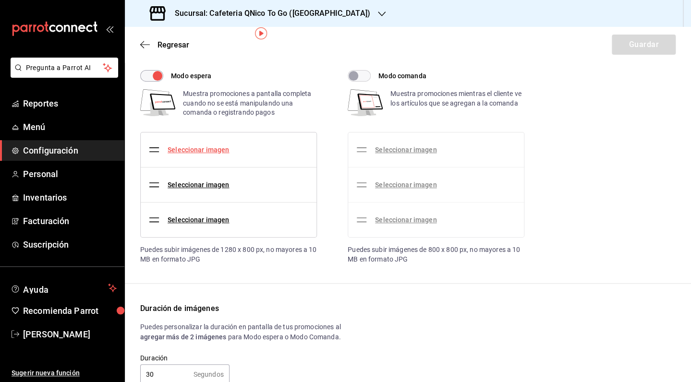
click at [0, 0] on input "Seleccionar imagen" at bounding box center [0, 0] width 0 height 0
click at [335, 265] on div "Imágenes promocionales Carga imágenes o promociones para mostrar en la doble pa…" at bounding box center [408, 212] width 566 height 373
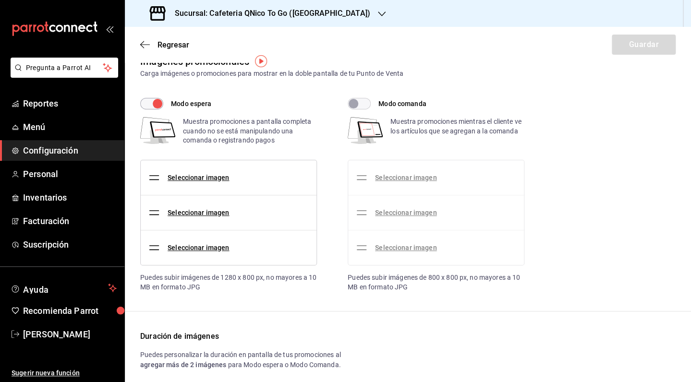
scroll to position [0, 0]
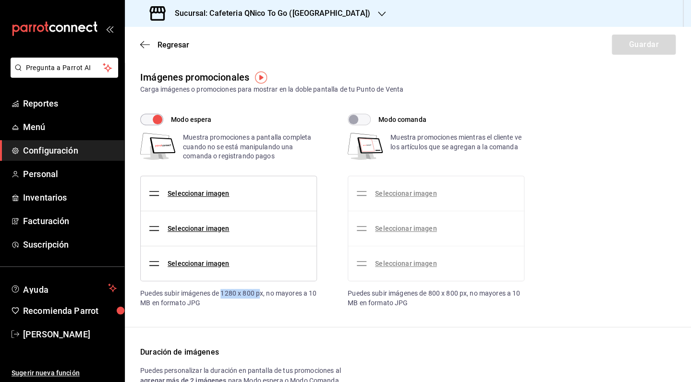
drag, startPoint x: 223, startPoint y: 294, endPoint x: 260, endPoint y: 294, distance: 36.5
click at [260, 294] on div "Puedes subir imágenes de 1280 x 800 px, no mayores a 10 MB en formato JPG" at bounding box center [228, 298] width 177 height 19
click at [501, 331] on div "Imágenes promocionales Carga imágenes o promociones para mostrar en la doble pa…" at bounding box center [408, 256] width 566 height 373
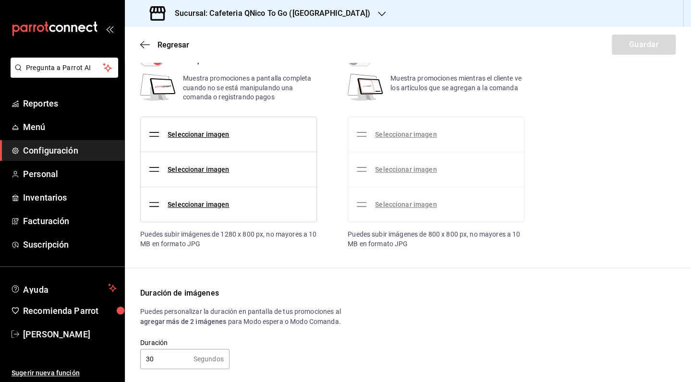
scroll to position [60, 0]
click at [196, 135] on link "Seleccionar imagen" at bounding box center [198, 133] width 61 height 8
click at [0, 0] on input "Seleccionar imagen" at bounding box center [0, 0] width 0 height 0
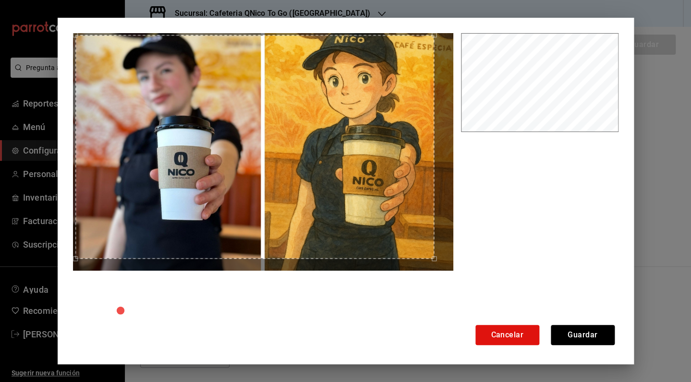
click at [77, 22] on div "Cancelar Guardar" at bounding box center [346, 191] width 576 height 347
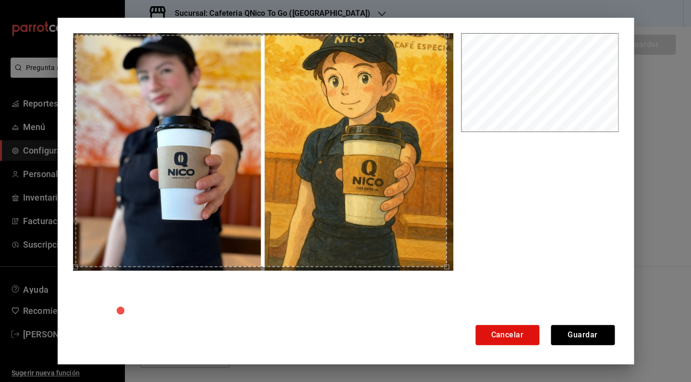
click at [446, 271] on div at bounding box center [265, 177] width 384 height 288
click at [592, 336] on button "Guardar" at bounding box center [583, 335] width 64 height 20
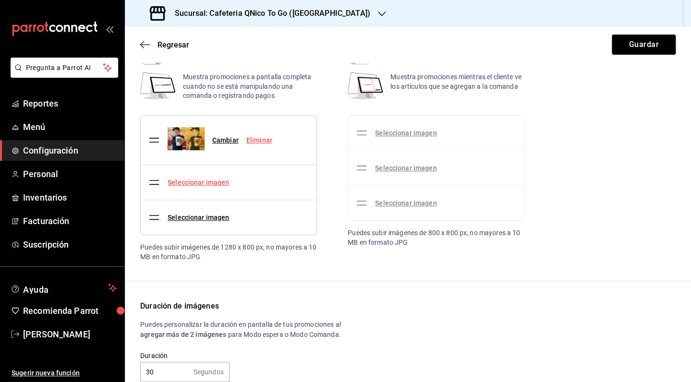
click at [184, 184] on link "Seleccionar imagen" at bounding box center [198, 183] width 61 height 8
click at [0, 0] on input "Seleccionar imagen" at bounding box center [0, 0] width 0 height 0
click at [208, 182] on link "Seleccionar imagen" at bounding box center [198, 183] width 61 height 8
click at [0, 0] on input "Seleccionar imagen" at bounding box center [0, 0] width 0 height 0
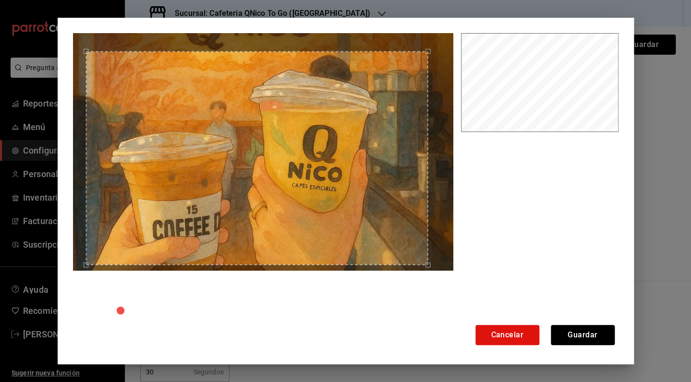
click at [363, 197] on div "Use the arrow keys to move the crop selection area" at bounding box center [257, 158] width 342 height 214
click at [572, 338] on button "Guardar" at bounding box center [583, 335] width 64 height 20
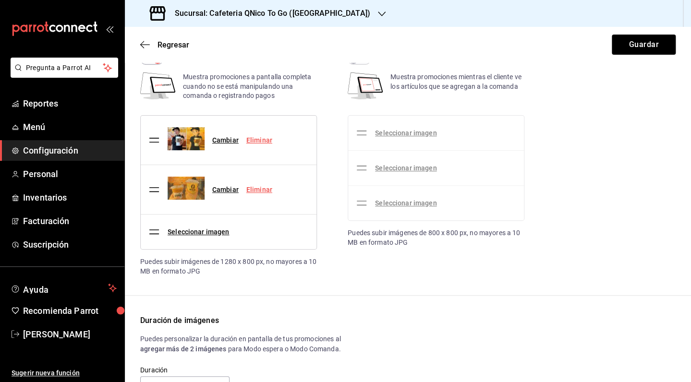
click at [199, 237] on div "Seleccionar imagen" at bounding box center [190, 231] width 84 height 27
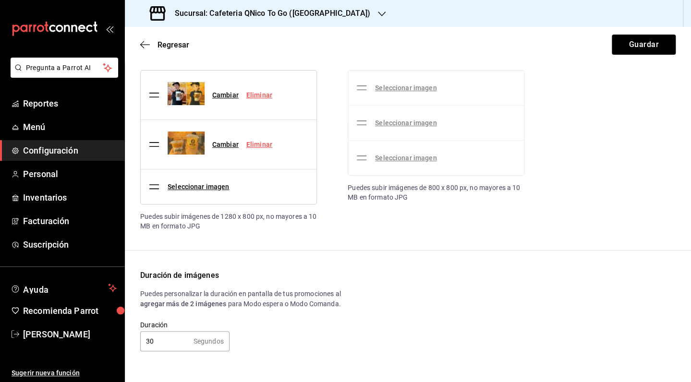
scroll to position [102, 0]
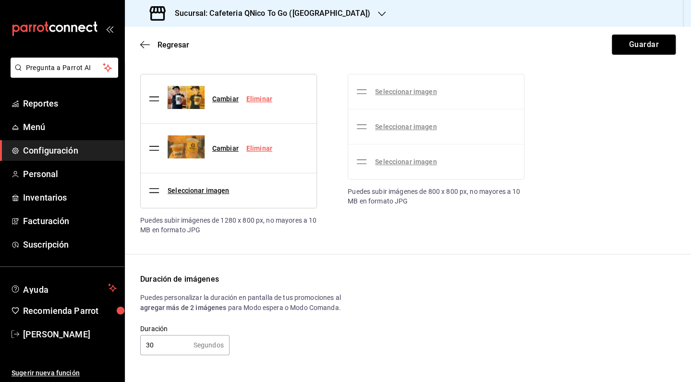
click at [210, 192] on link "Seleccionar imagen" at bounding box center [198, 191] width 61 height 8
click at [0, 0] on input "Seleccionar imagen" at bounding box center [0, 0] width 0 height 0
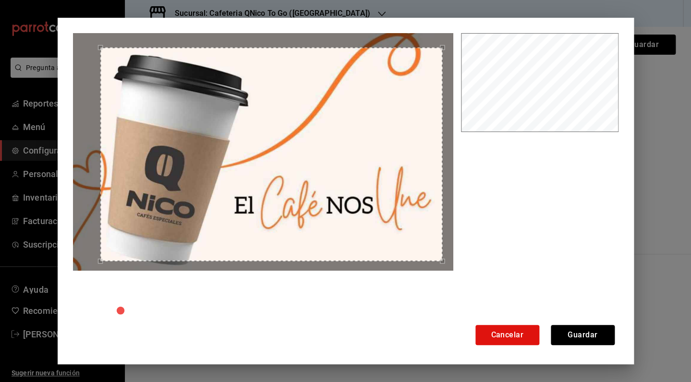
click at [319, 184] on div "Use the arrow keys to move the crop selection area" at bounding box center [271, 155] width 342 height 214
click at [580, 336] on button "Guardar" at bounding box center [583, 335] width 64 height 20
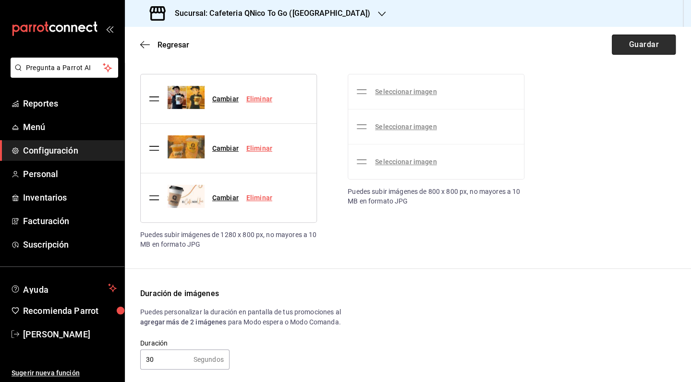
click at [632, 51] on button "Guardar" at bounding box center [644, 45] width 64 height 20
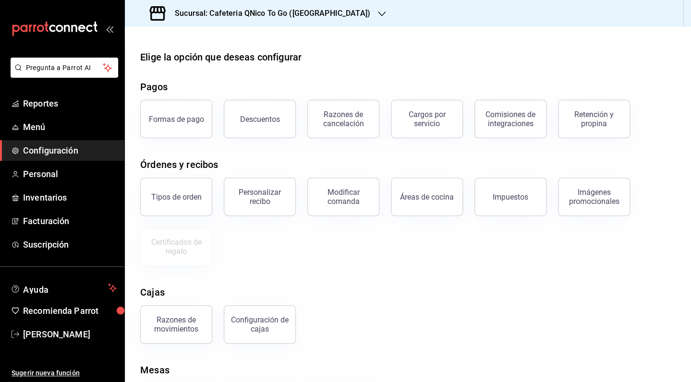
click at [36, 115] on ul "Reportes Menú Configuración Personal Inventarios Facturación Suscripción" at bounding box center [62, 174] width 124 height 162
click at [36, 110] on link "Reportes" at bounding box center [62, 103] width 124 height 21
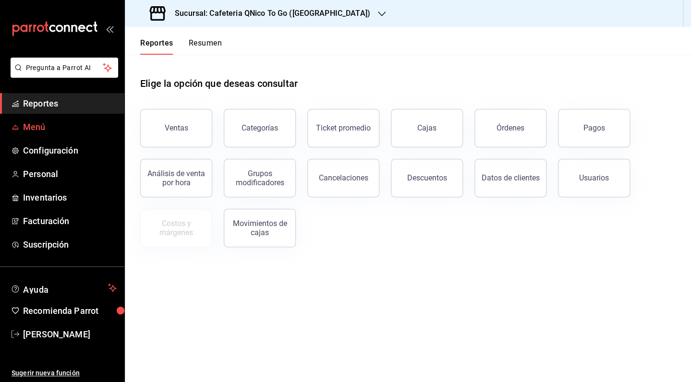
click at [38, 130] on span "Menú" at bounding box center [70, 126] width 94 height 13
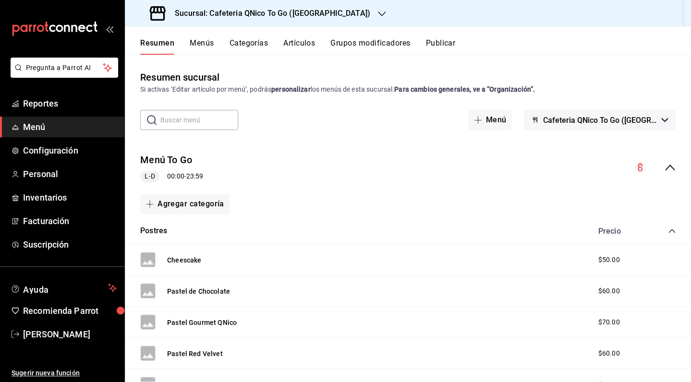
click at [438, 49] on button "Publicar" at bounding box center [440, 46] width 30 height 16
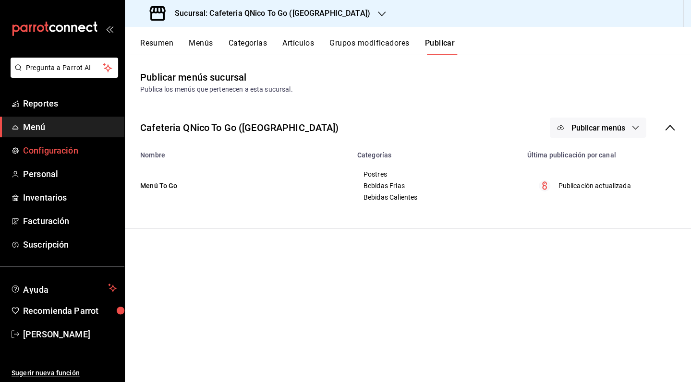
click at [53, 154] on span "Configuración" at bounding box center [70, 150] width 94 height 13
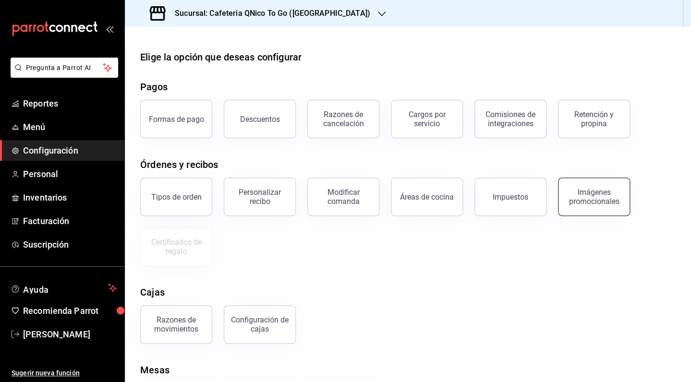
click at [586, 208] on button "Imágenes promocionales" at bounding box center [594, 197] width 72 height 38
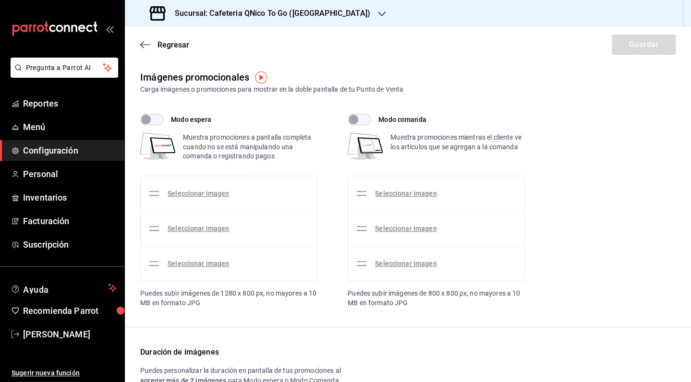
checkbox input "true"
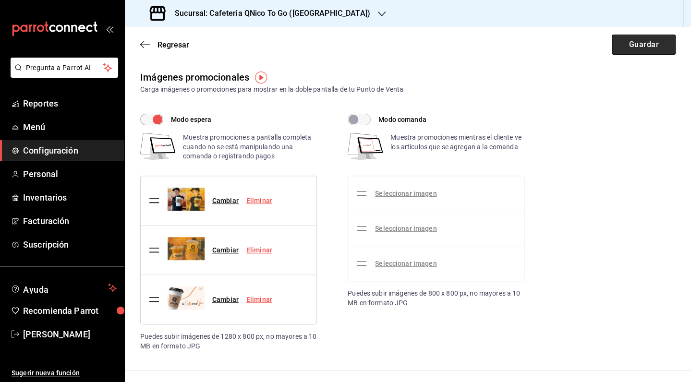
click at [628, 47] on button "Guardar" at bounding box center [644, 45] width 64 height 20
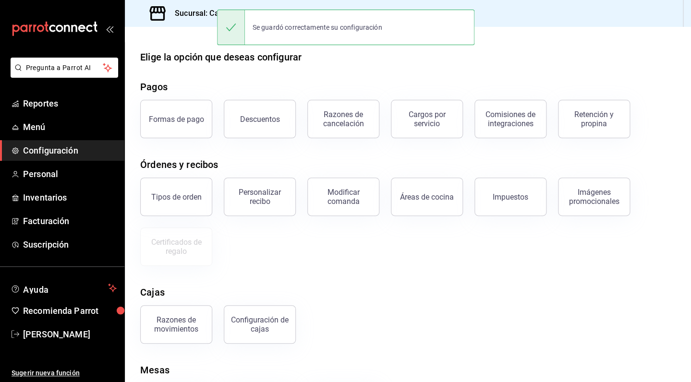
click at [348, 96] on div "Razones de cancelación" at bounding box center [338, 113] width 84 height 50
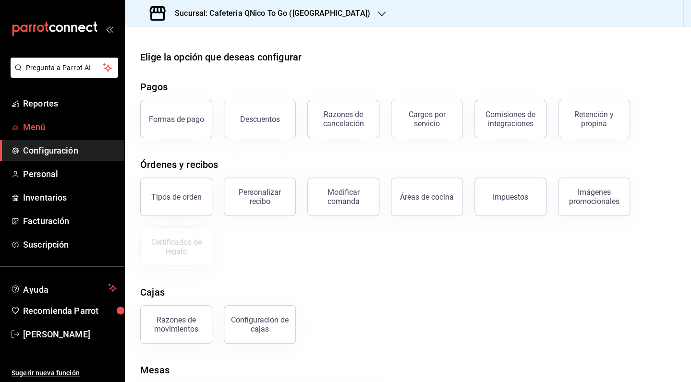
click at [41, 132] on span "Menú" at bounding box center [70, 126] width 94 height 13
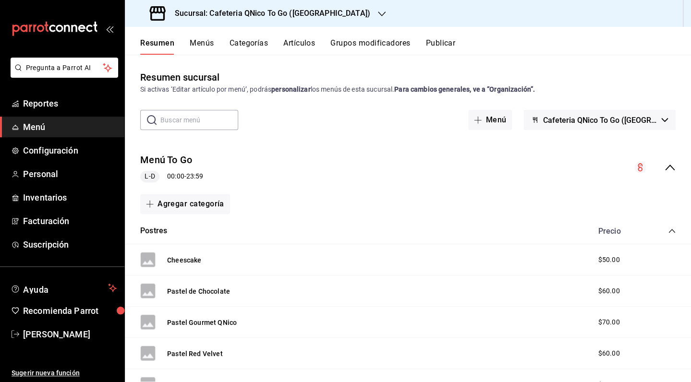
click at [441, 44] on button "Publicar" at bounding box center [440, 46] width 30 height 16
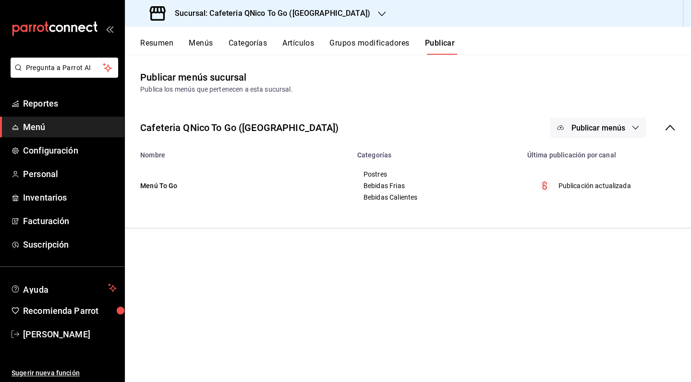
click at [617, 127] on span "Publicar menús" at bounding box center [598, 127] width 54 height 9
click at [607, 150] on li "Punto de venta" at bounding box center [597, 158] width 88 height 27
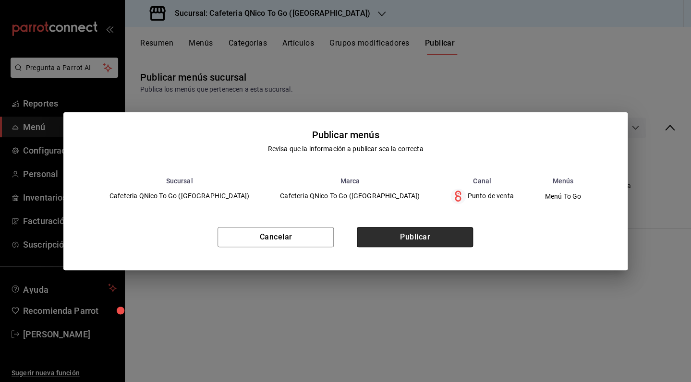
click at [412, 238] on button "Publicar" at bounding box center [415, 237] width 116 height 20
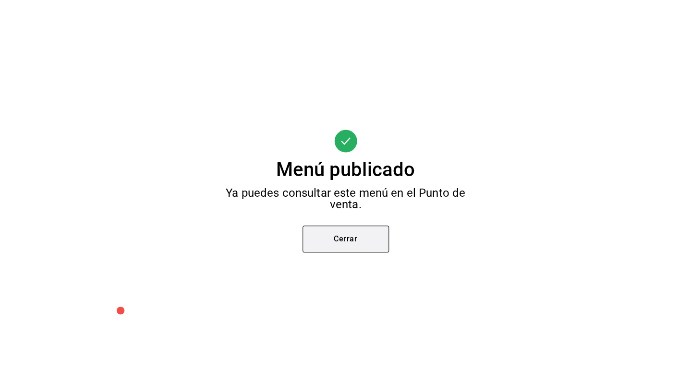
click at [334, 240] on button "Cerrar" at bounding box center [345, 239] width 86 height 27
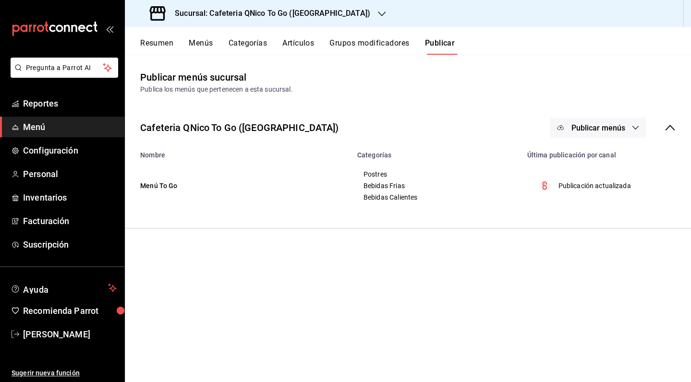
click at [194, 41] on button "Menús" at bounding box center [201, 46] width 24 height 16
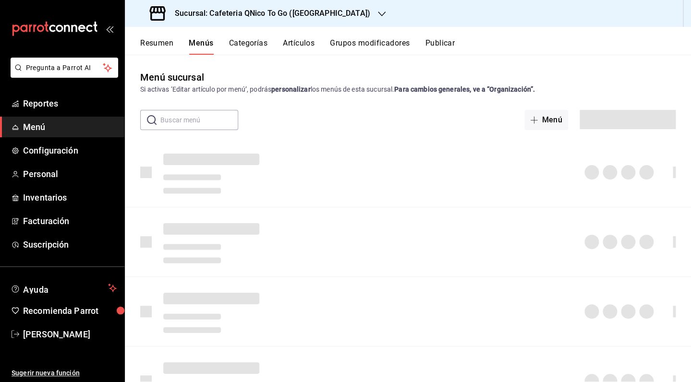
click at [311, 13] on h3 "Sucursal: Cafeteria QNico To Go ([GEOGRAPHIC_DATA])" at bounding box center [268, 14] width 203 height 12
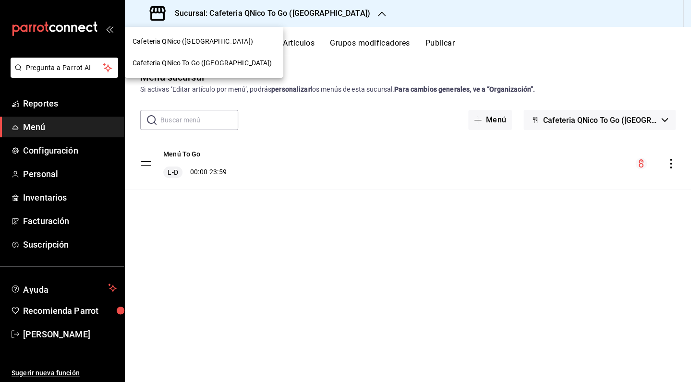
click at [192, 70] on div "Cafeteria QNico To Go ([GEOGRAPHIC_DATA])" at bounding box center [204, 63] width 158 height 22
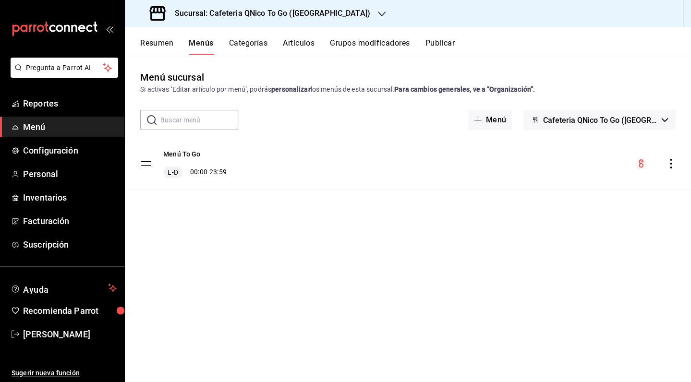
click at [560, 122] on span "Cafeteria QNico To Go ([GEOGRAPHIC_DATA])" at bounding box center [599, 120] width 115 height 9
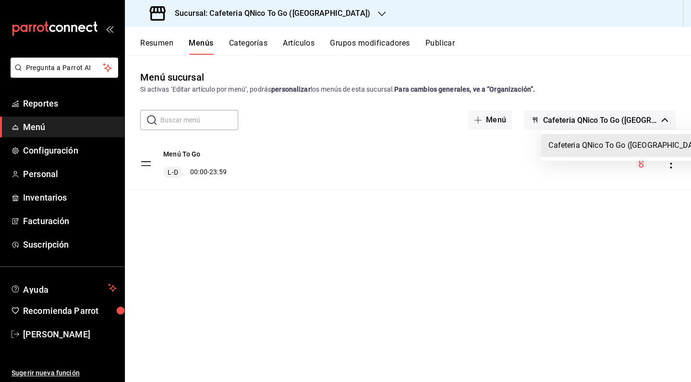
click at [573, 144] on li "Cafeteria QNico To Go ([GEOGRAPHIC_DATA])" at bounding box center [627, 145] width 173 height 23
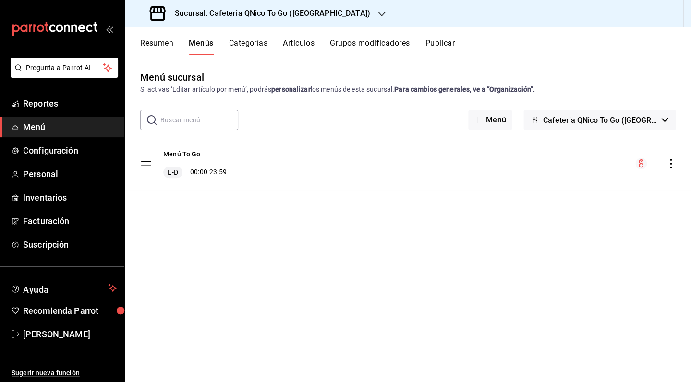
click at [640, 164] on icon "menu-maker-table" at bounding box center [640, 163] width 5 height 8
click at [640, 165] on circle "menu-maker-table" at bounding box center [641, 164] width 12 height 12
click at [628, 122] on span "Cafeteria QNico To Go ([GEOGRAPHIC_DATA])" at bounding box center [599, 120] width 115 height 9
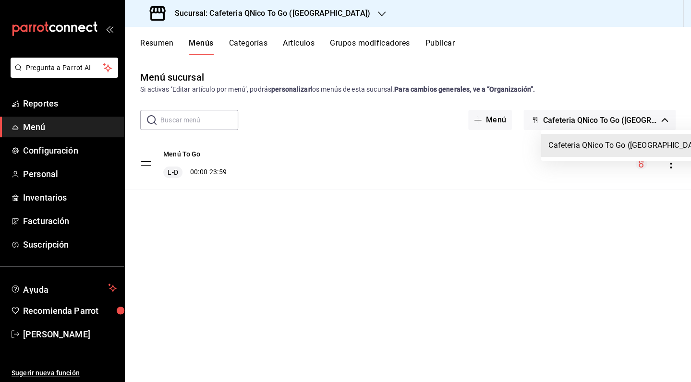
click at [609, 151] on li "Cafeteria QNico To Go ([GEOGRAPHIC_DATA])" at bounding box center [627, 145] width 173 height 23
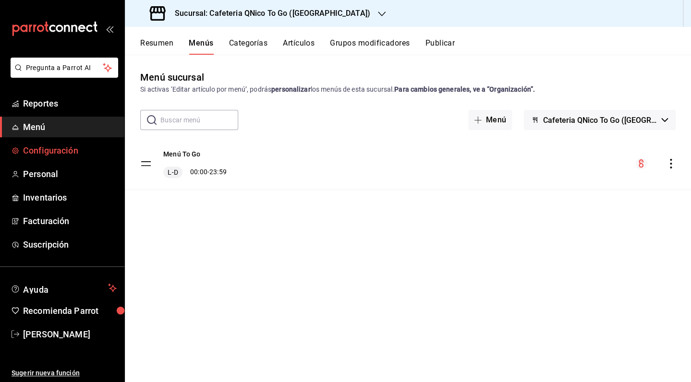
click at [59, 149] on span "Configuración" at bounding box center [70, 150] width 94 height 13
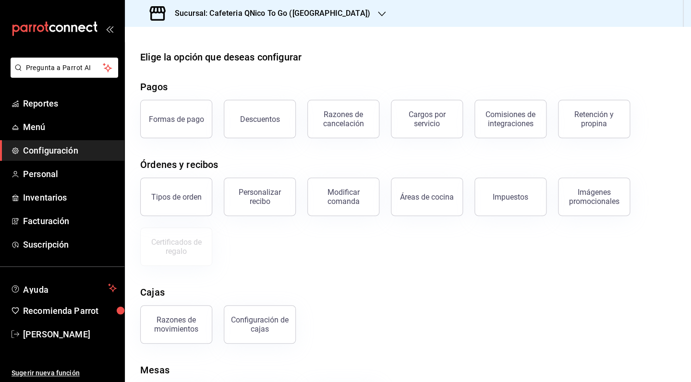
scroll to position [55, 0]
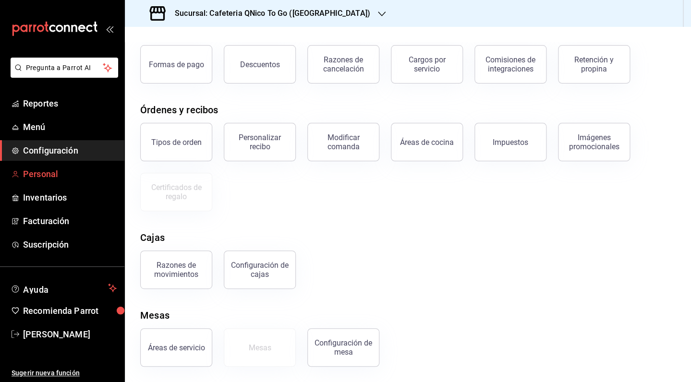
click at [40, 178] on span "Personal" at bounding box center [70, 174] width 94 height 13
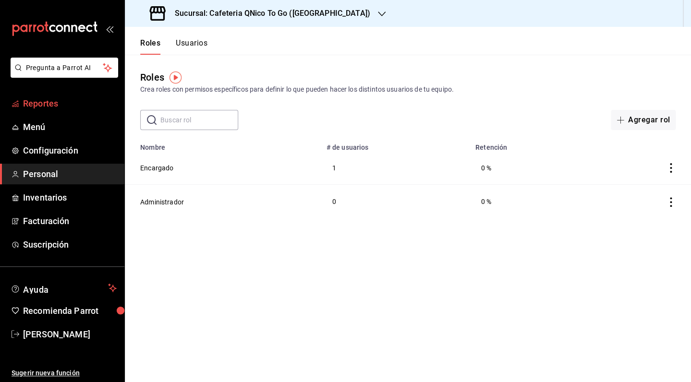
click at [42, 104] on span "Reportes" at bounding box center [70, 103] width 94 height 13
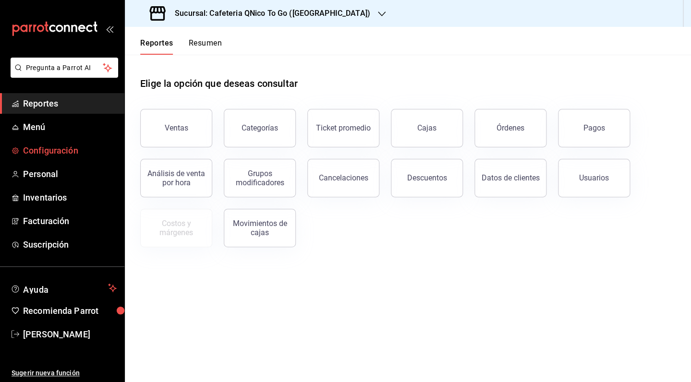
click at [52, 146] on span "Configuración" at bounding box center [70, 150] width 94 height 13
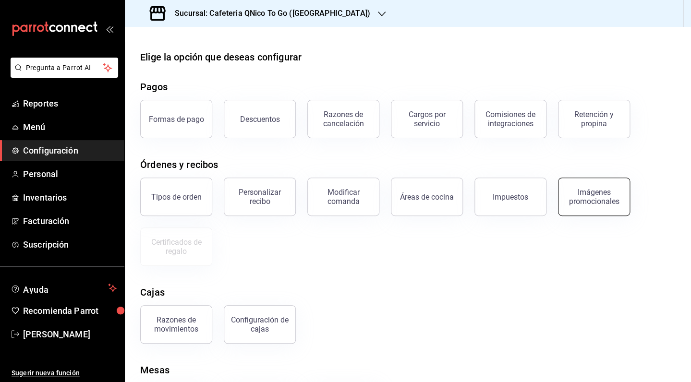
click at [583, 194] on div "Imágenes promocionales" at bounding box center [594, 197] width 60 height 18
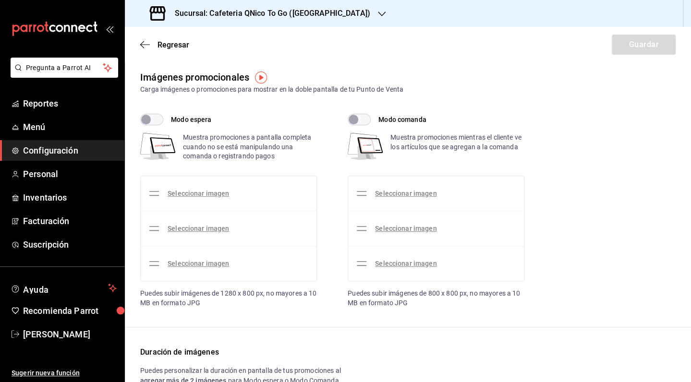
checkbox input "true"
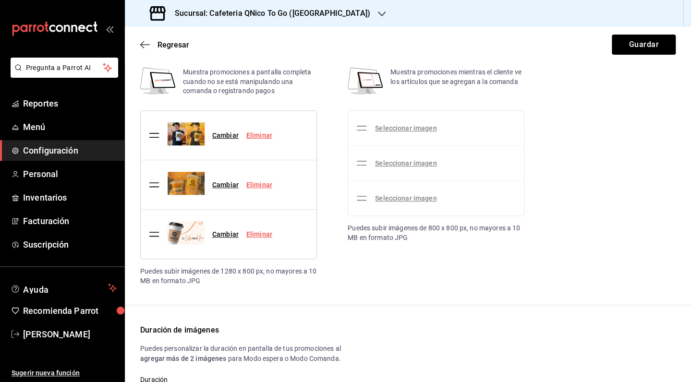
scroll to position [120, 0]
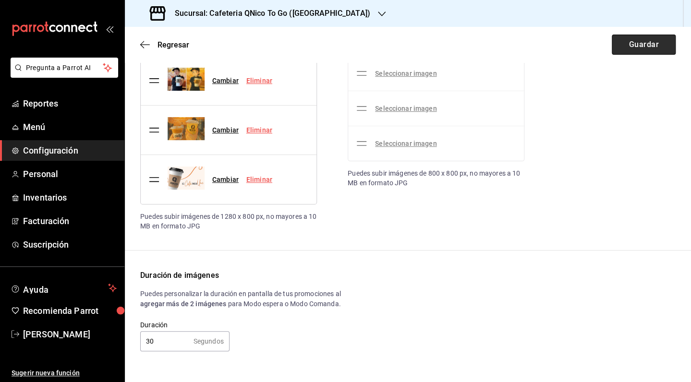
click at [628, 42] on button "Guardar" at bounding box center [644, 45] width 64 height 20
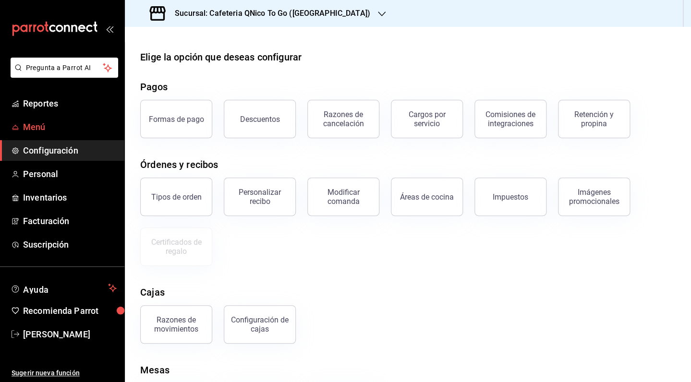
click at [49, 126] on span "Menú" at bounding box center [70, 126] width 94 height 13
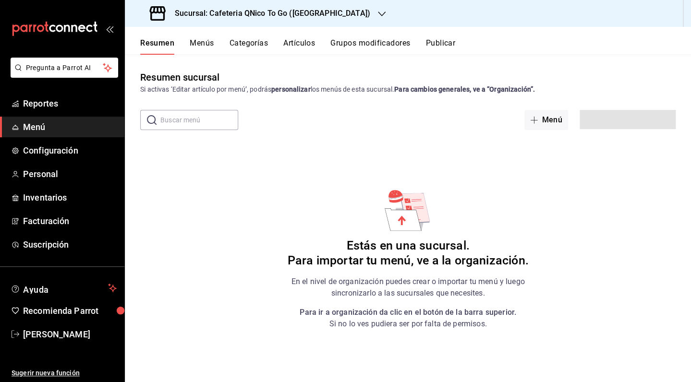
click at [50, 107] on span "Reportes" at bounding box center [70, 103] width 94 height 13
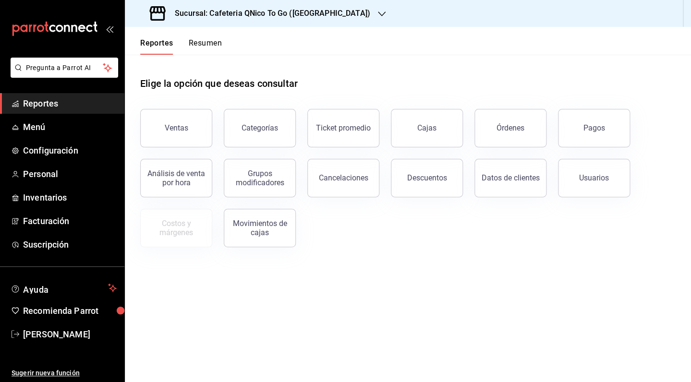
click at [202, 43] on button "Resumen" at bounding box center [205, 46] width 33 height 16
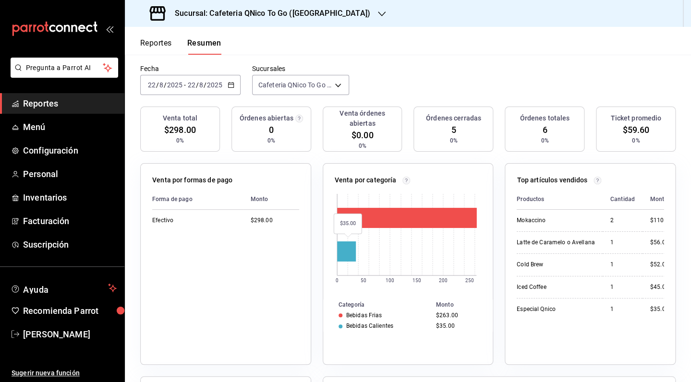
scroll to position [83, 0]
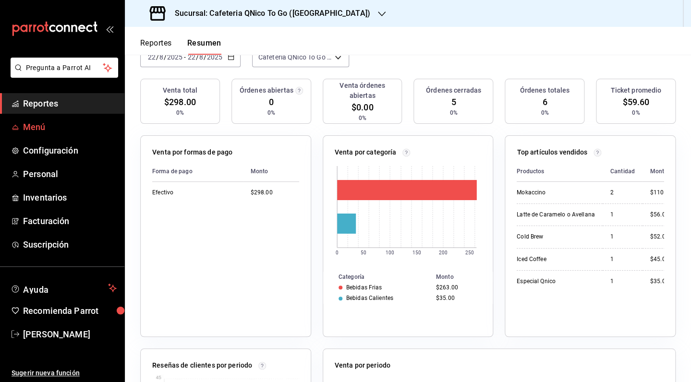
click at [43, 129] on span "Menú" at bounding box center [70, 126] width 94 height 13
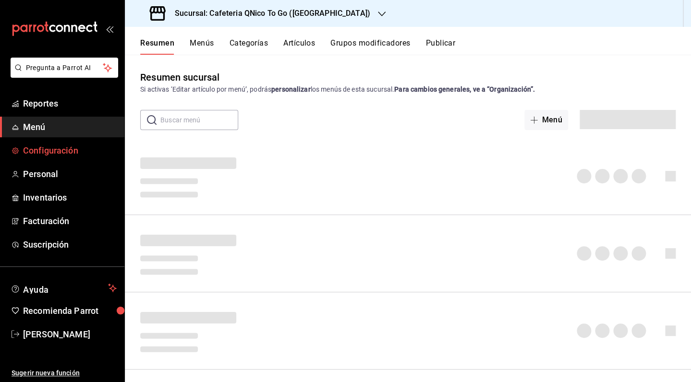
click at [53, 156] on span "Configuración" at bounding box center [70, 150] width 94 height 13
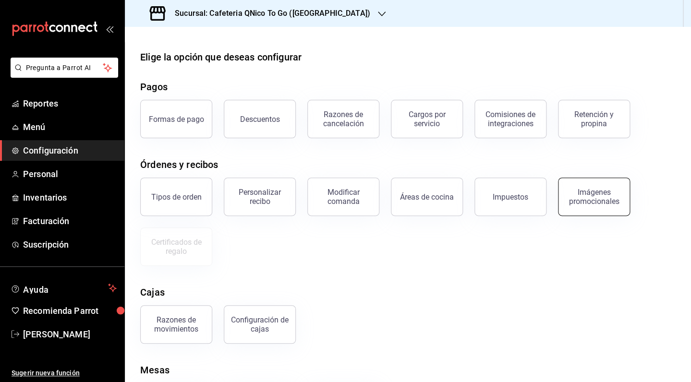
click at [600, 209] on button "Imágenes promocionales" at bounding box center [594, 197] width 72 height 38
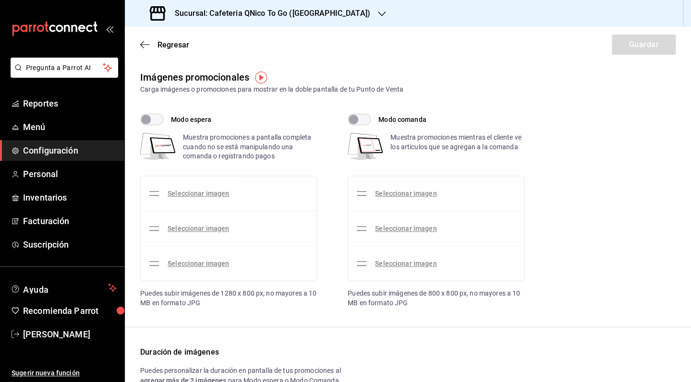
checkbox input "true"
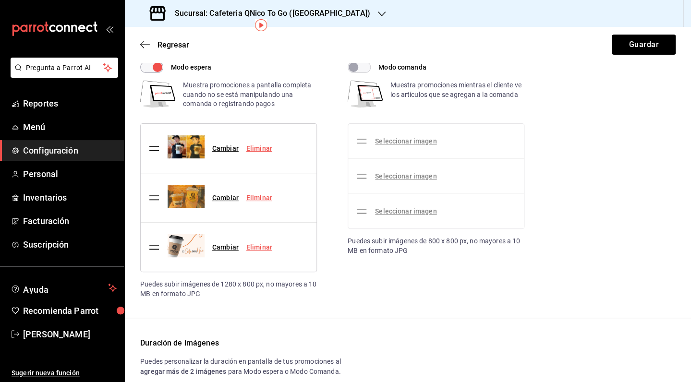
scroll to position [120, 0]
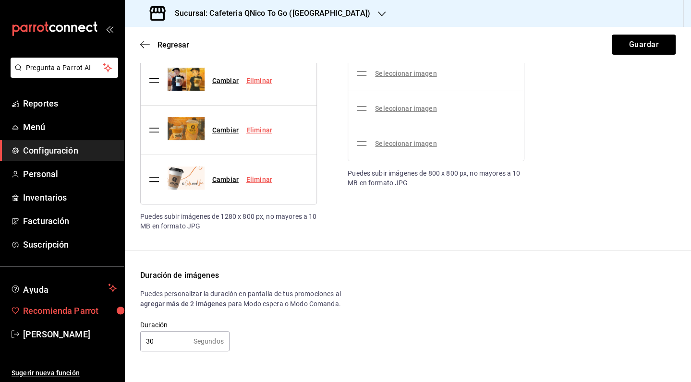
click at [67, 310] on span "Recomienda Parrot" at bounding box center [70, 310] width 94 height 13
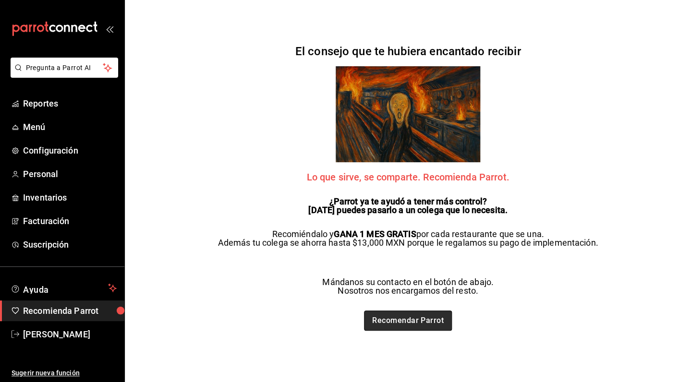
click at [423, 318] on link "Recomendar Parrot" at bounding box center [408, 321] width 88 height 20
click at [42, 109] on span "Reportes" at bounding box center [70, 103] width 94 height 13
